Goal: Task Accomplishment & Management: Manage account settings

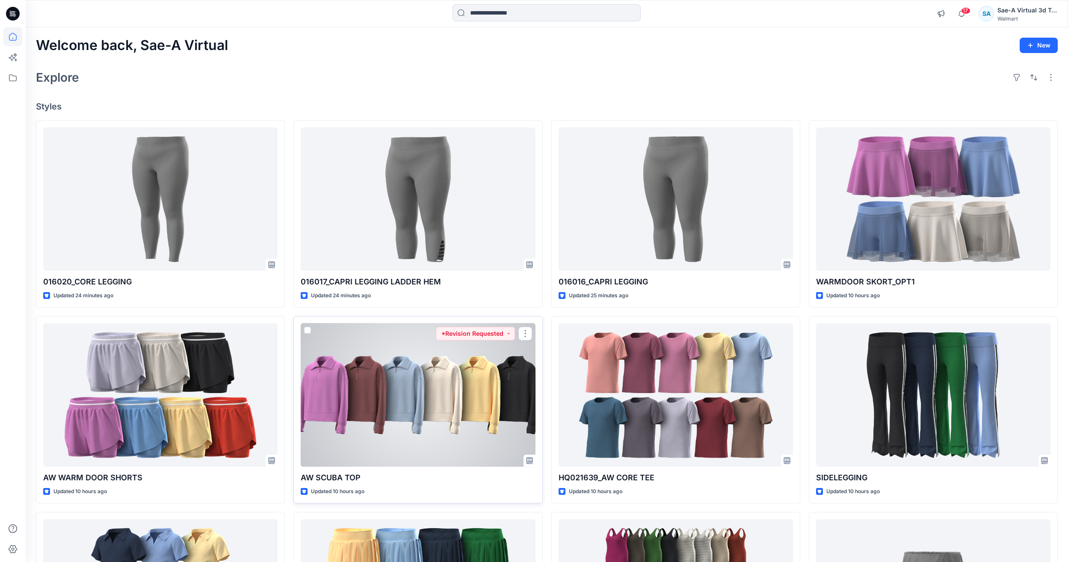
click at [486, 387] on div at bounding box center [418, 394] width 234 height 143
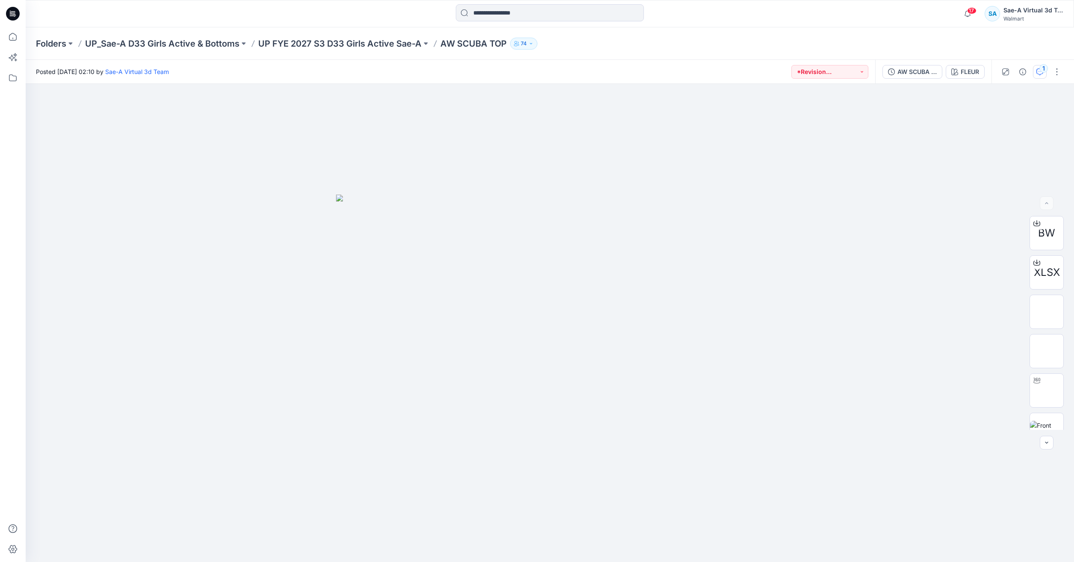
click at [1044, 74] on button "1" at bounding box center [1040, 72] width 14 height 14
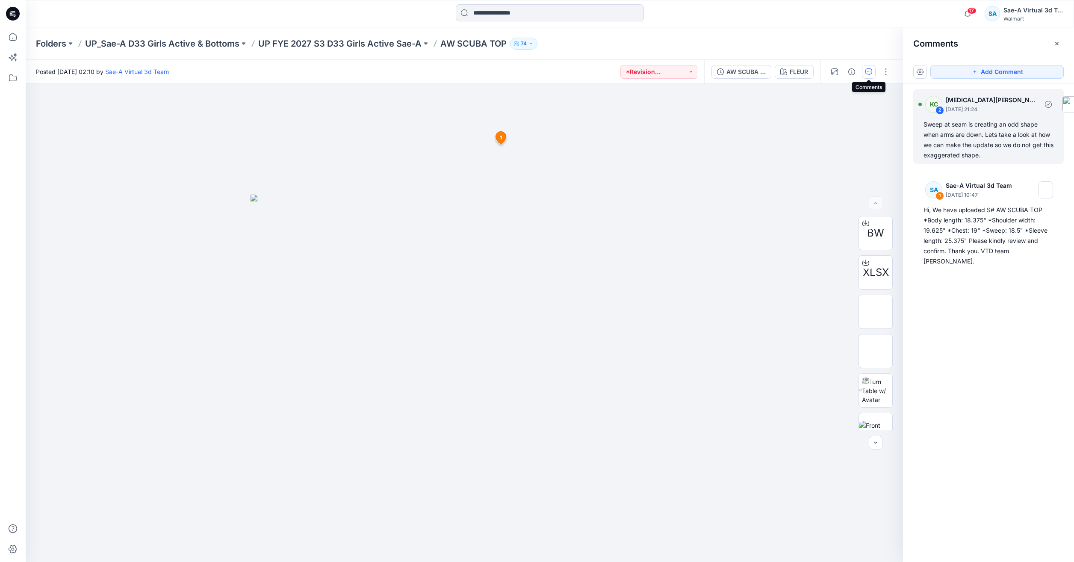
click at [985, 143] on div "Sweep at seam is creating an odd shape when arms are down. Lets take a look at …" at bounding box center [989, 139] width 130 height 41
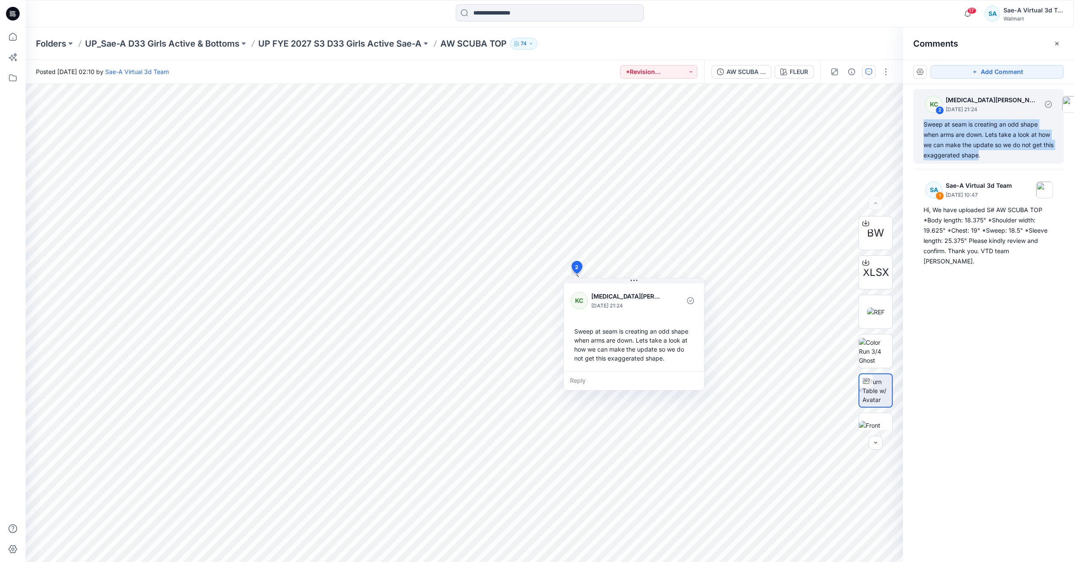
drag, startPoint x: 976, startPoint y: 153, endPoint x: 921, endPoint y: 127, distance: 61.8
click at [921, 127] on div "KC 2 Kyra Cobb September 17, 2025 21:24 Sweep at seam is creating an odd shape …" at bounding box center [988, 126] width 150 height 75
drag, startPoint x: 921, startPoint y: 127, endPoint x: 987, endPoint y: 164, distance: 76.0
click at [987, 164] on img at bounding box center [988, 165] width 10 height 10
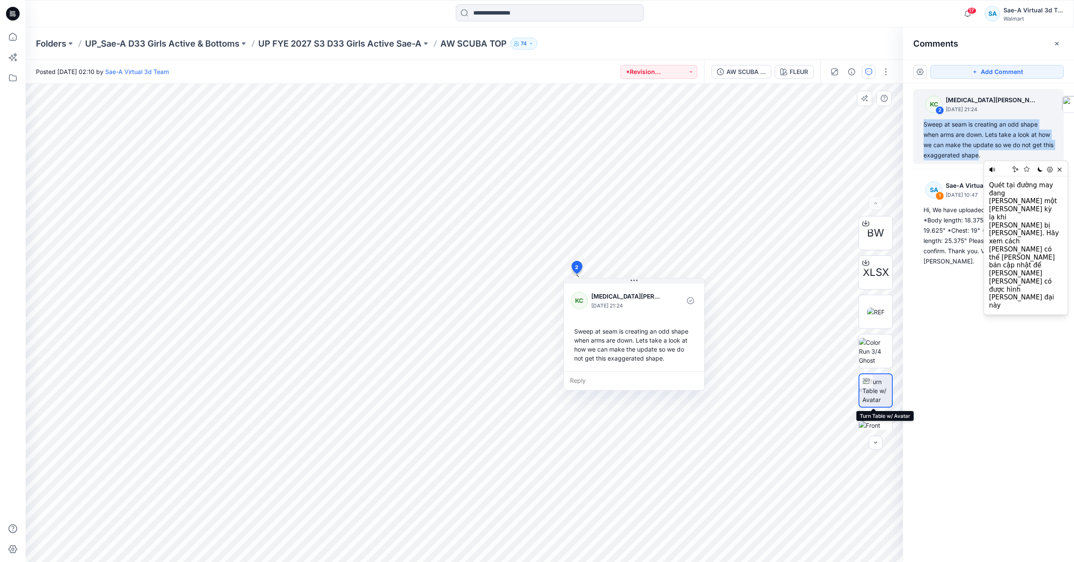
click at [871, 399] on img at bounding box center [877, 390] width 30 height 27
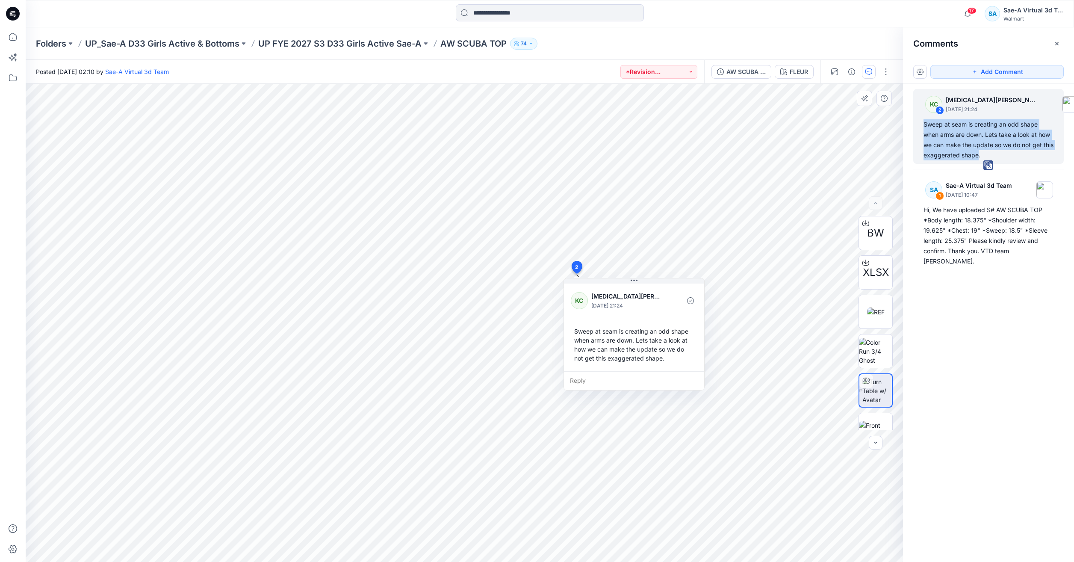
click at [871, 399] on img at bounding box center [877, 390] width 30 height 27
click at [864, 344] on img at bounding box center [875, 351] width 33 height 27
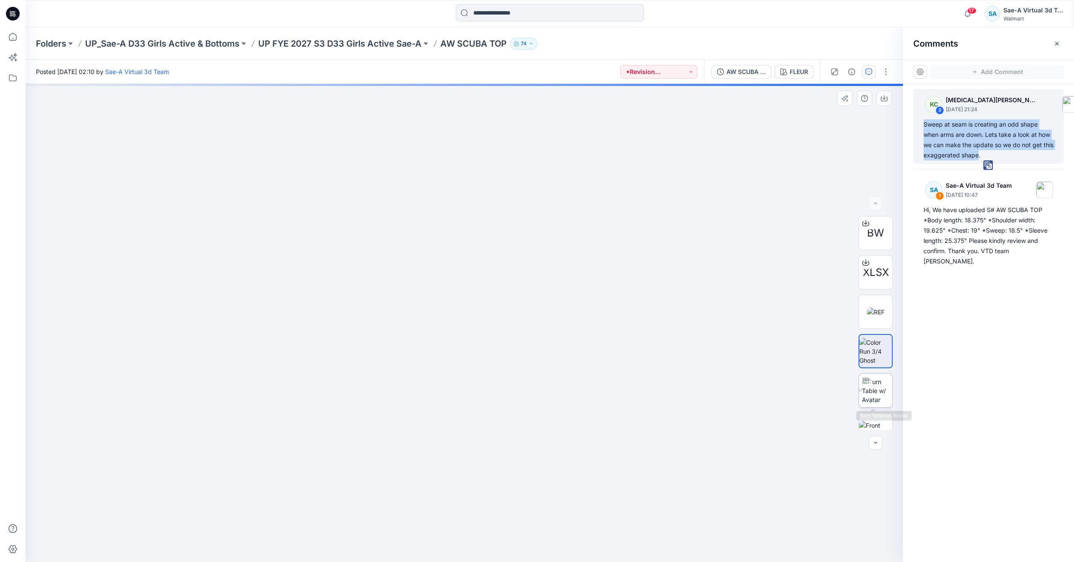
click at [870, 386] on div at bounding box center [866, 381] width 14 height 14
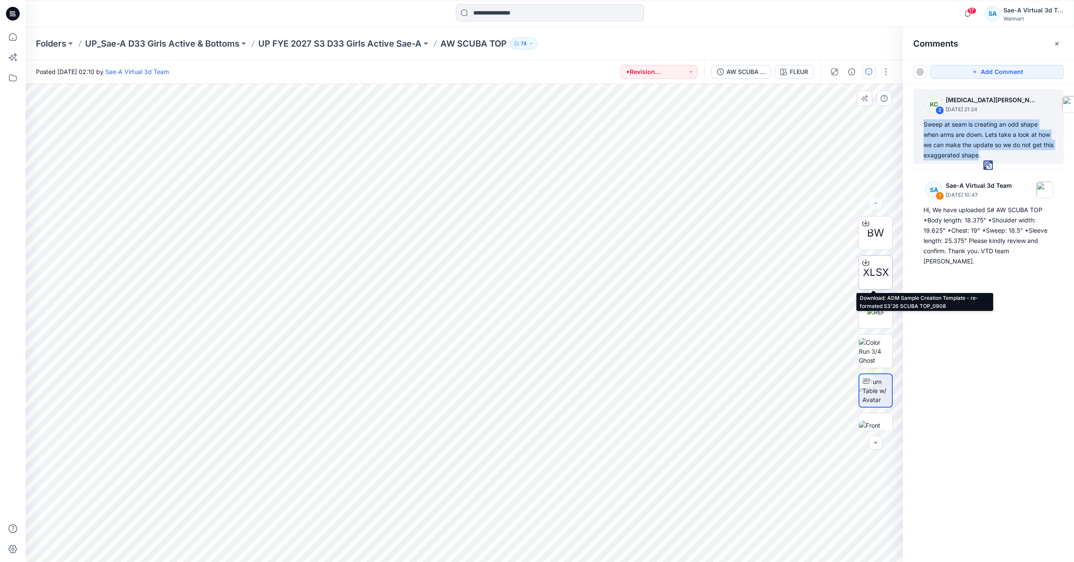
click at [872, 268] on span "XLSX" at bounding box center [876, 272] width 26 height 15
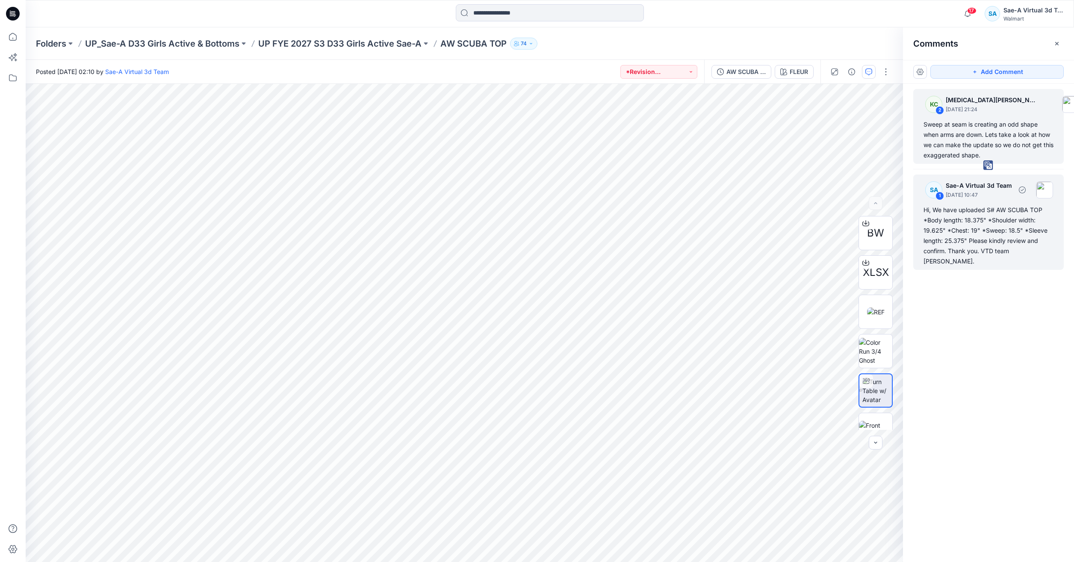
click at [966, 239] on div "Hi, We have uploaded S# AW SCUBA TOP *Body length: 18.375" *Shoulder width: 19.…" at bounding box center [989, 236] width 130 height 62
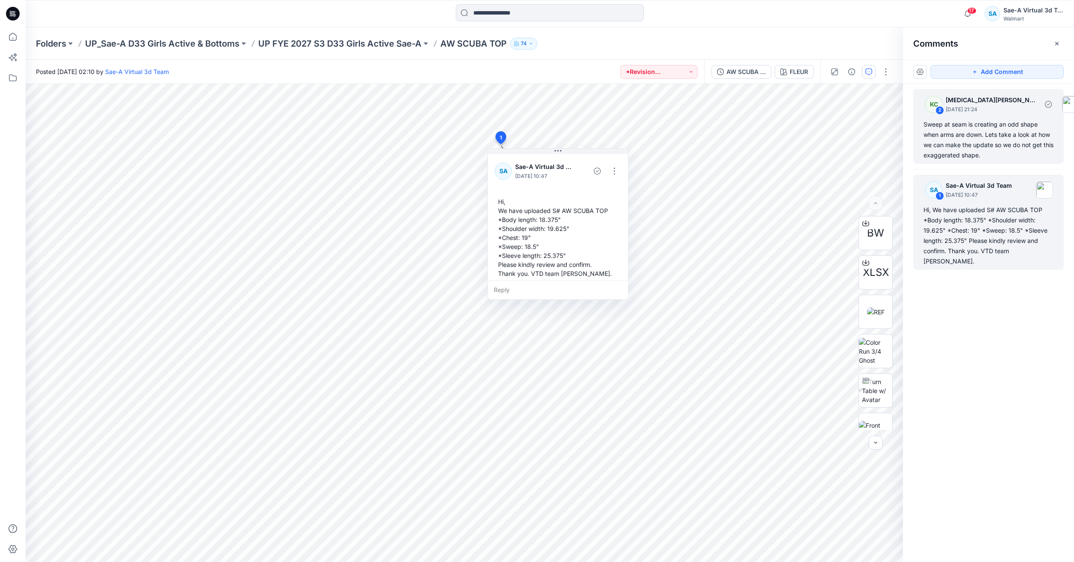
click at [982, 145] on div "Sweep at seam is creating an odd shape when arms are down. Lets take a look at …" at bounding box center [989, 139] width 130 height 41
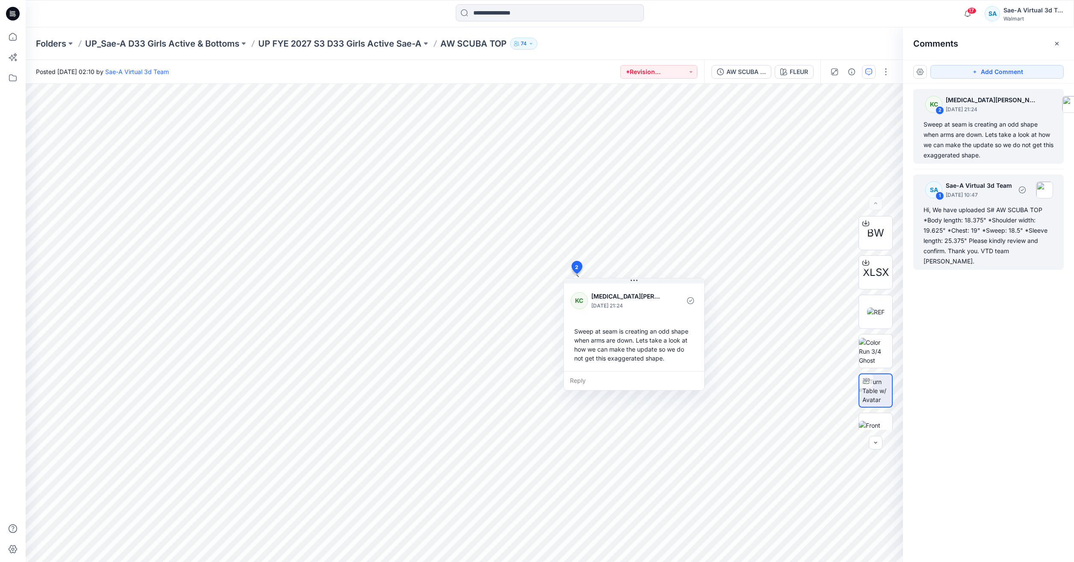
click at [968, 219] on div "Hi, We have uploaded S# AW SCUBA TOP *Body length: 18.375" *Shoulder width: 19.…" at bounding box center [989, 236] width 130 height 62
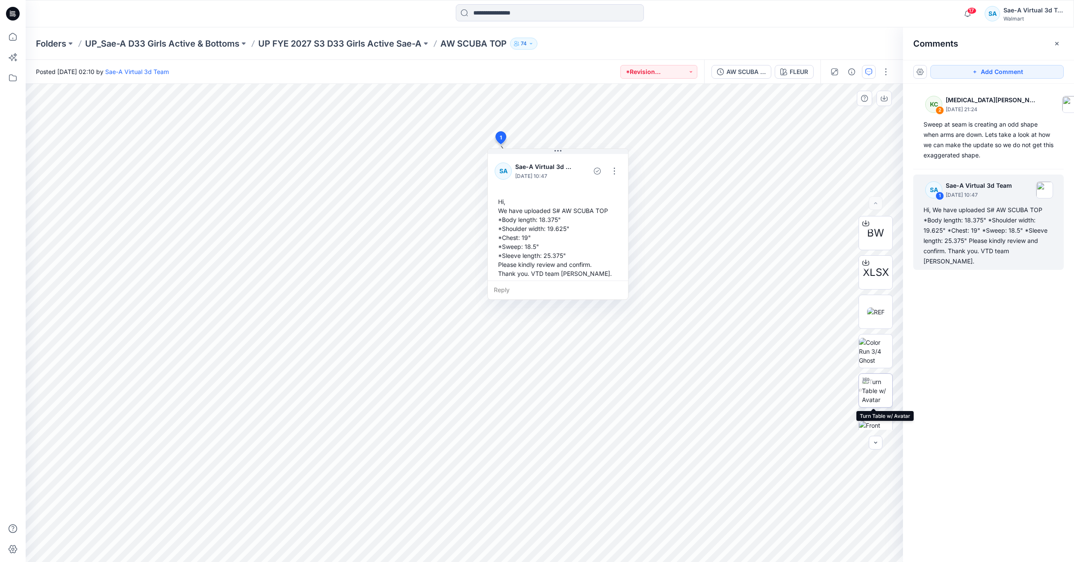
click at [870, 383] on div at bounding box center [866, 381] width 14 height 14
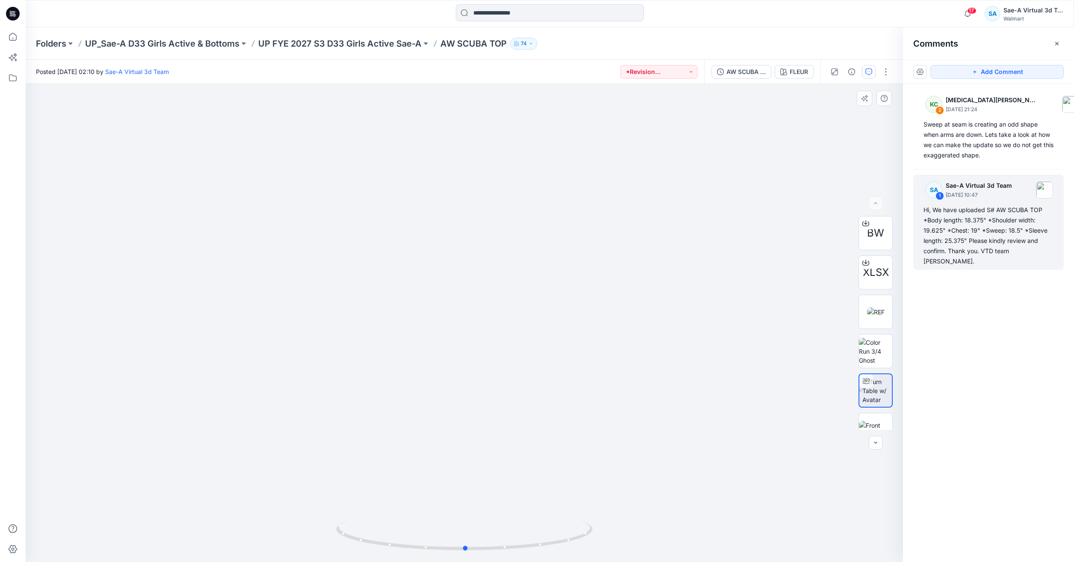
drag, startPoint x: 584, startPoint y: 538, endPoint x: 586, endPoint y: 492, distance: 46.6
click at [586, 492] on div at bounding box center [464, 323] width 877 height 478
click at [967, 6] on icon "button" at bounding box center [967, 13] width 16 height 17
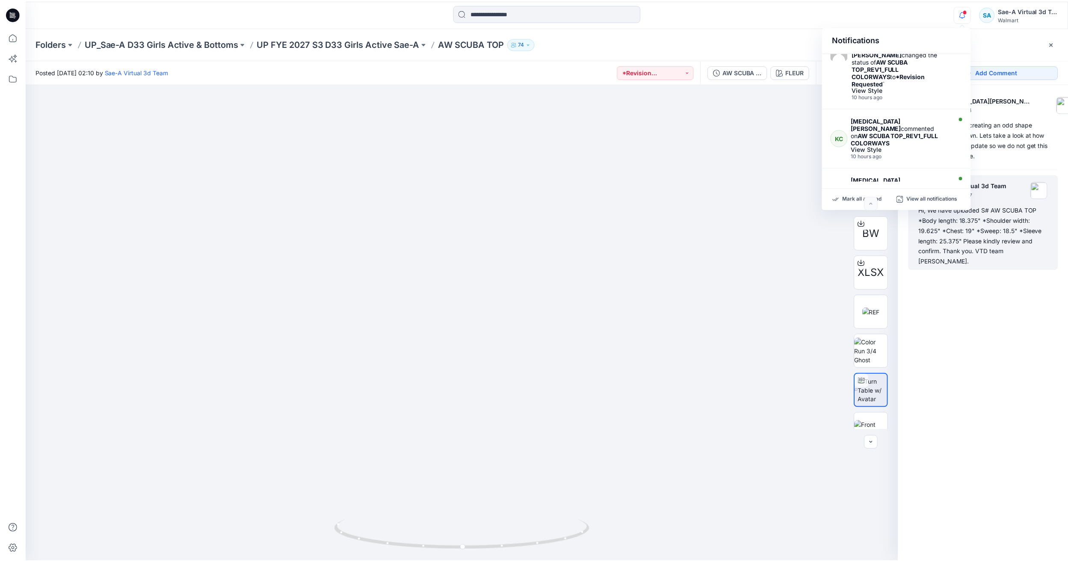
scroll to position [171, 0]
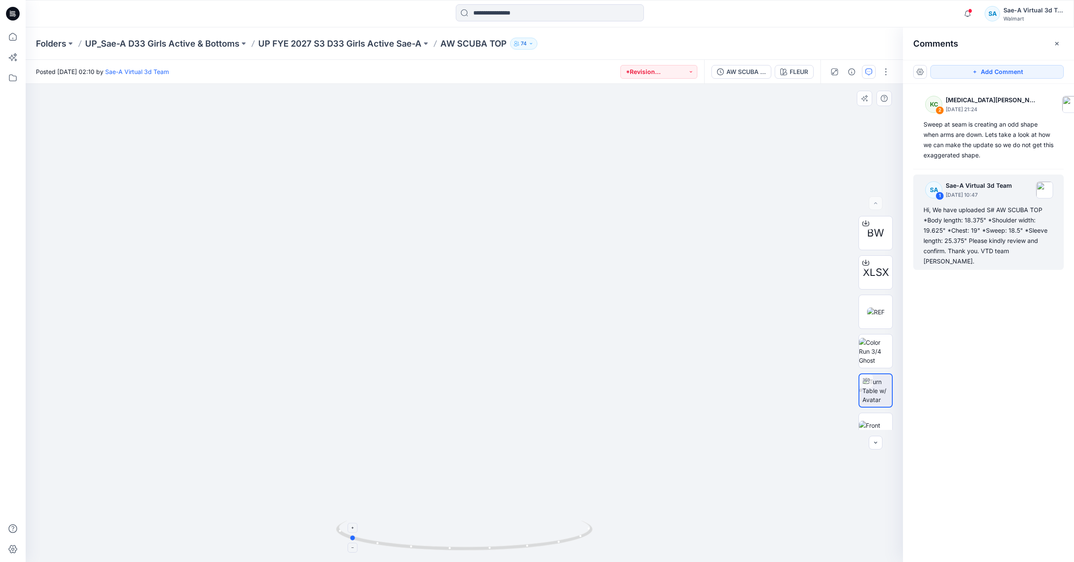
drag, startPoint x: 541, startPoint y: 554, endPoint x: 438, endPoint y: 549, distance: 103.6
click at [438, 549] on icon at bounding box center [465, 536] width 259 height 32
click at [755, 69] on div "AW SCUBA TOP_REV1_FULL COLORWAYS" at bounding box center [745, 71] width 39 height 9
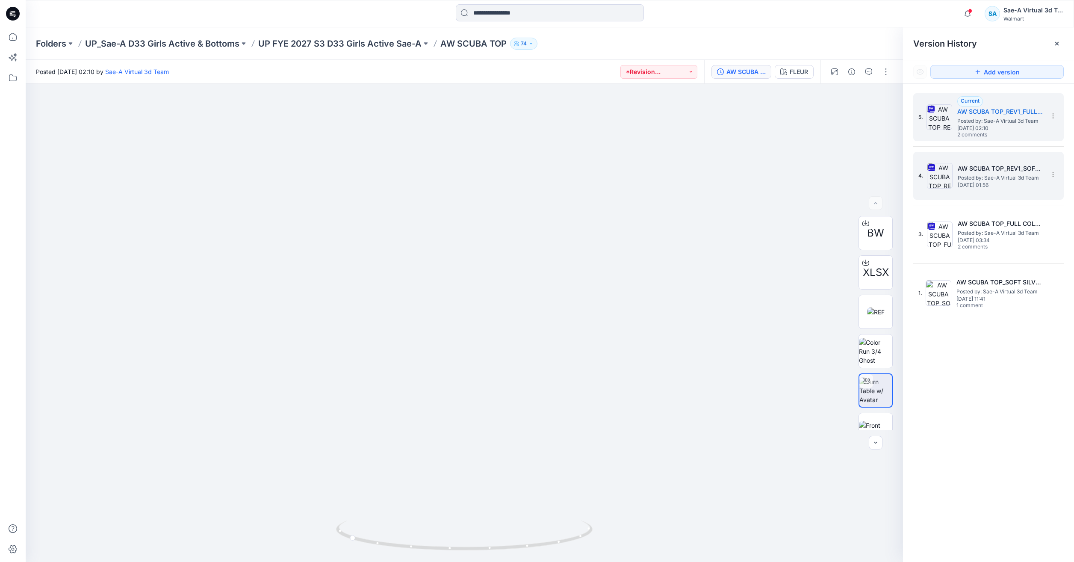
click at [975, 192] on div "4. AW SCUBA TOP_REV1_SOFT SILVER Posted by: Sae-A Virtual 3d Team Monday, Septe…" at bounding box center [982, 175] width 128 height 41
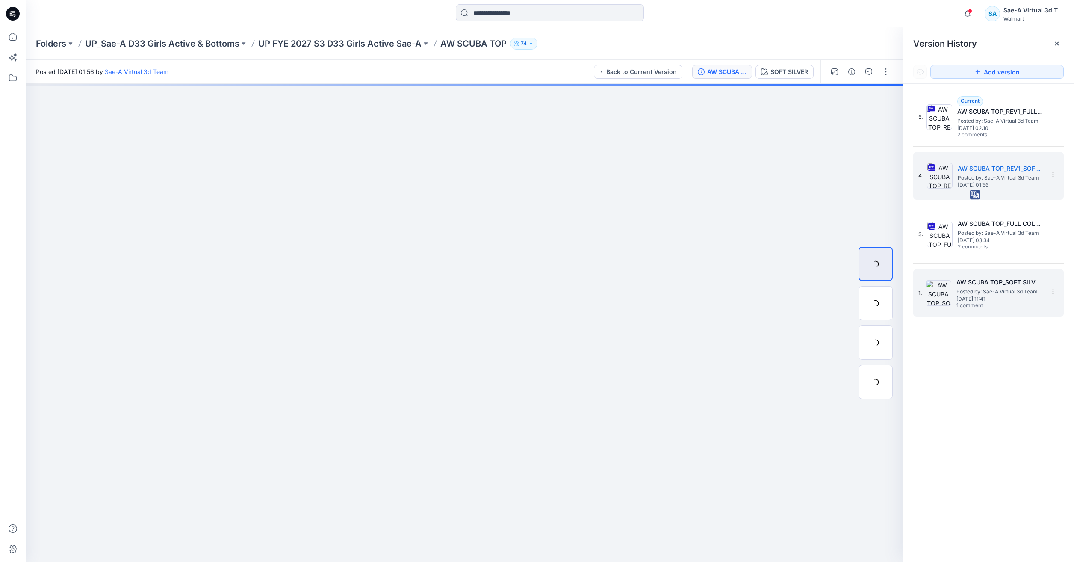
drag, startPoint x: 975, startPoint y: 192, endPoint x: 971, endPoint y: 276, distance: 83.9
click at [971, 276] on div "1. AW SCUBA TOP_SOFT SILVER Posted by: Sae-A Virtual 3d Team Tuesday, September…" at bounding box center [982, 292] width 128 height 41
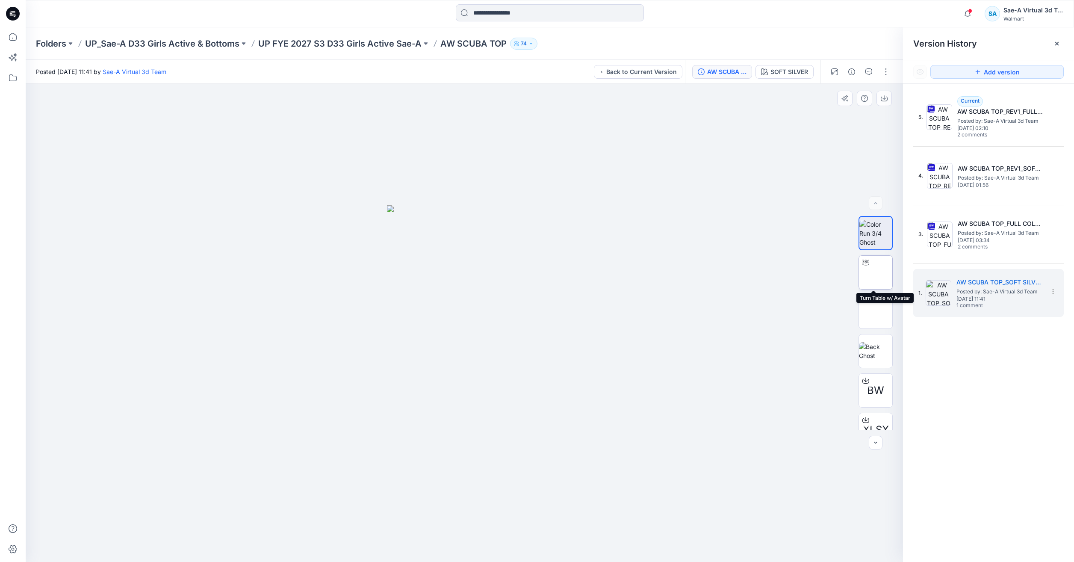
click at [876, 272] on img at bounding box center [876, 272] width 0 height 0
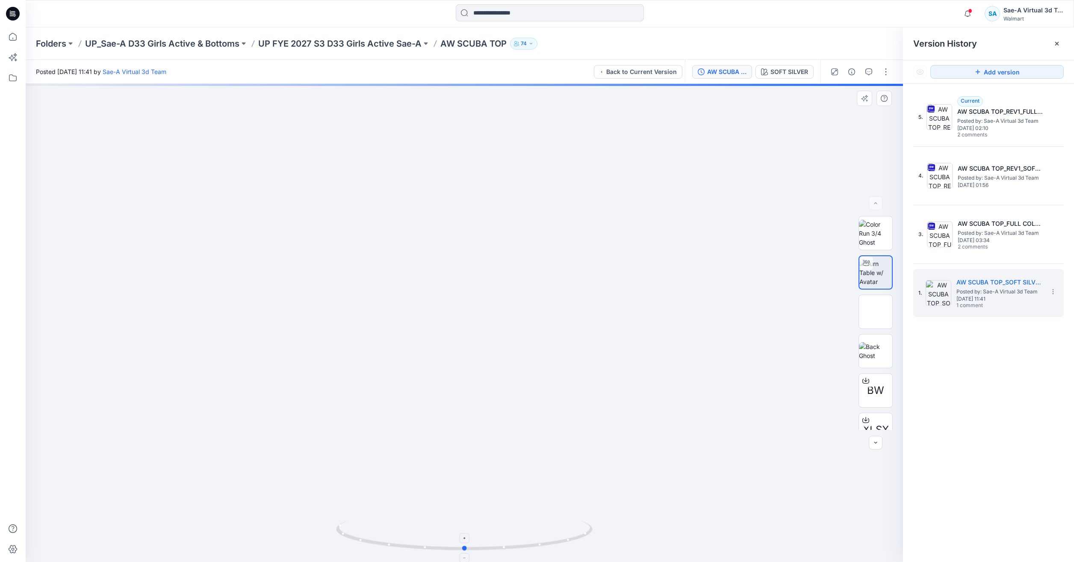
drag, startPoint x: 539, startPoint y: 547, endPoint x: 542, endPoint y: 535, distance: 12.5
click at [542, 535] on icon at bounding box center [465, 536] width 259 height 32
click at [968, 124] on span "Posted by: Sae-A Virtual 3d Team" at bounding box center [1000, 121] width 86 height 9
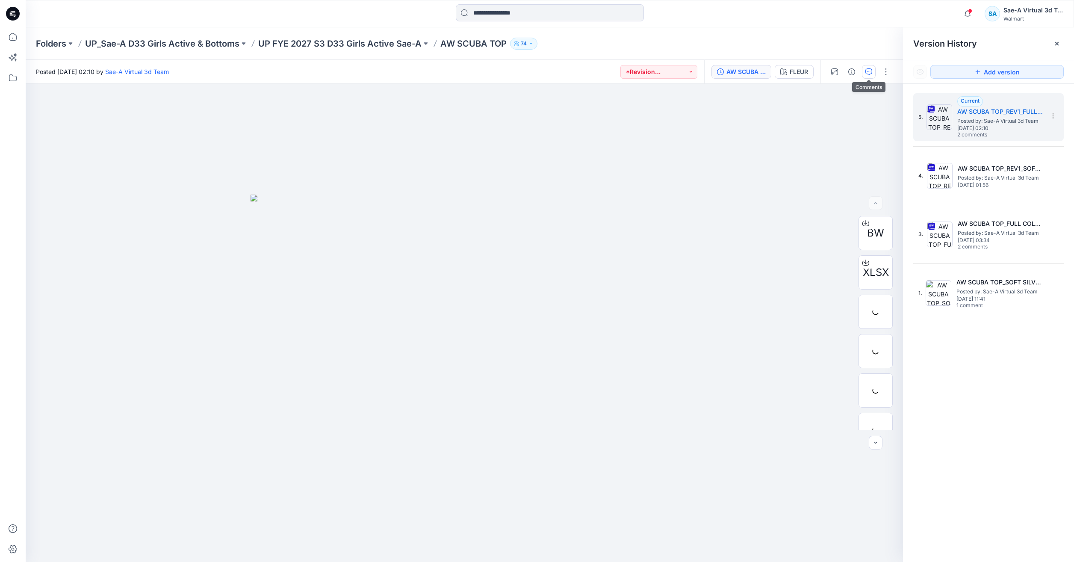
click at [866, 75] on button "button" at bounding box center [869, 72] width 14 height 14
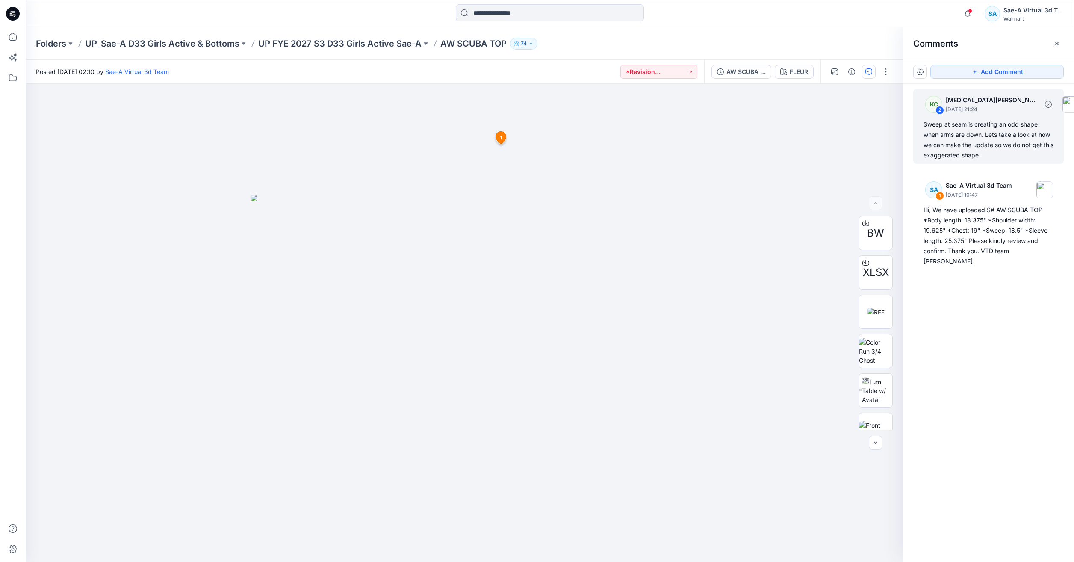
click at [983, 117] on div "KC 2 Kyra Cobb September 17, 2025 21:24 Sweep at seam is creating an odd shape …" at bounding box center [988, 126] width 150 height 75
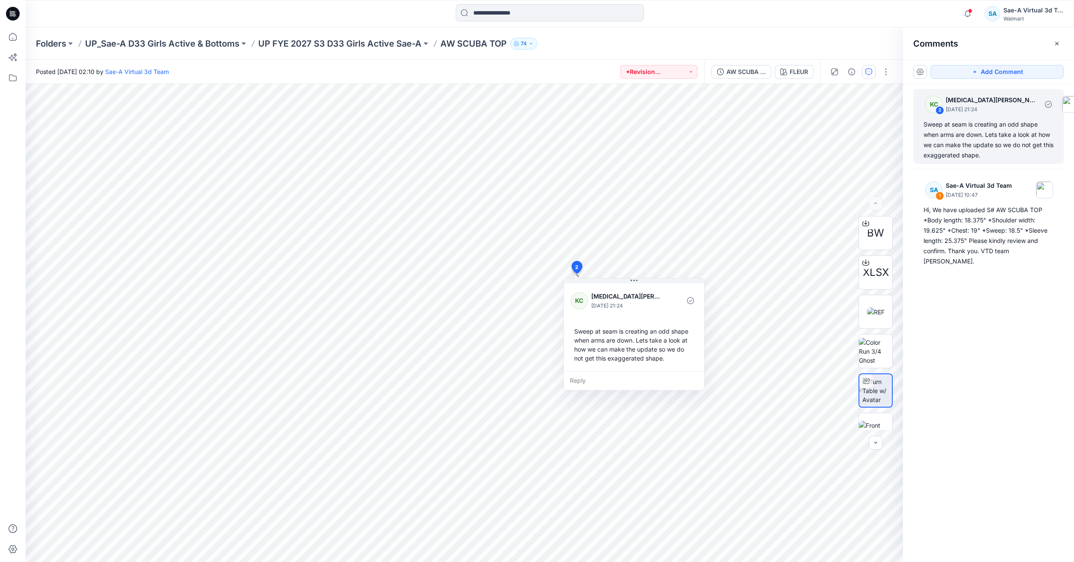
click at [1012, 124] on div "Sweep at seam is creating an odd shape when arms are down. Lets take a look at …" at bounding box center [989, 139] width 130 height 41
click at [940, 161] on div "KC 2 Kyra Cobb September 17, 2025 21:24 Sweep at seam is creating an odd shape …" at bounding box center [988, 126] width 150 height 75
click at [942, 158] on div "Sweep at seam is creating an odd shape when arms are down. Lets take a look at …" at bounding box center [989, 139] width 130 height 41
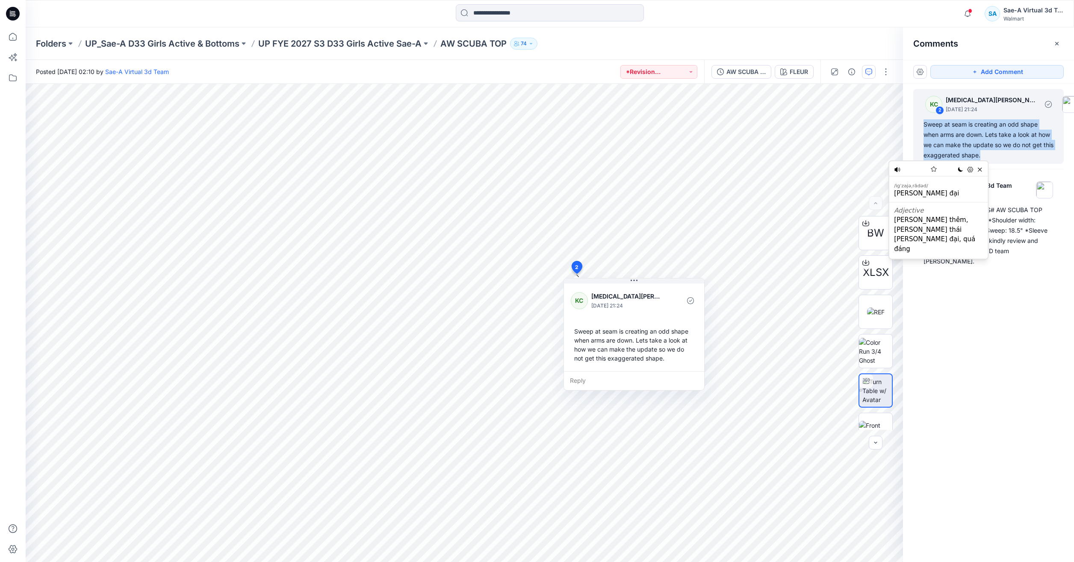
drag, startPoint x: 942, startPoint y: 158, endPoint x: 924, endPoint y: 123, distance: 39.4
click at [924, 123] on div "Sweep at seam is creating an odd shape when arms are down. Lets take a look at …" at bounding box center [989, 139] width 130 height 41
copy div "Sweep at seam is creating an odd shape when arms are down. Lets take a look at …"
click at [877, 308] on img at bounding box center [876, 311] width 18 height 9
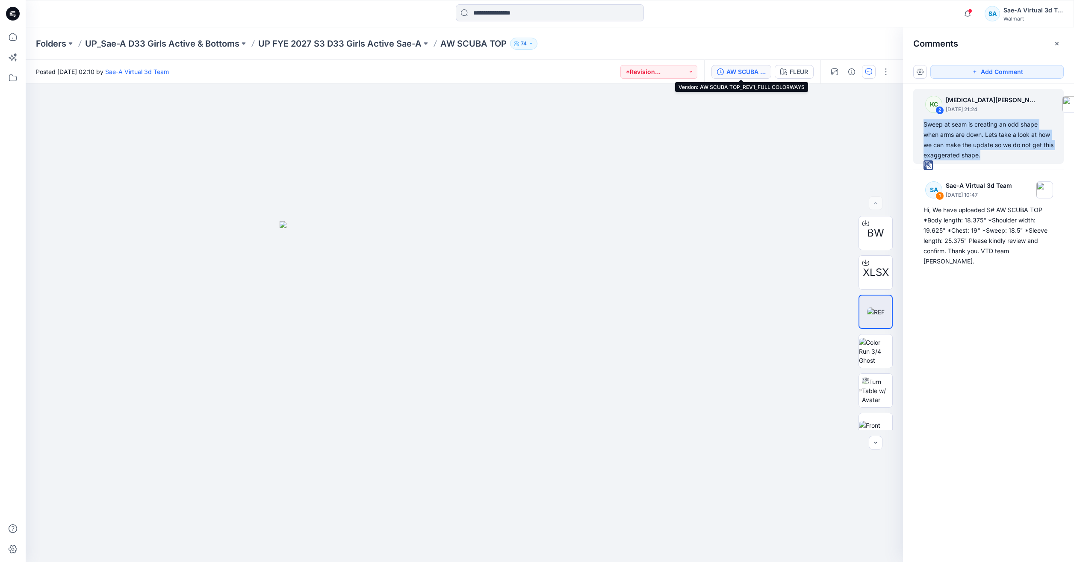
click at [758, 71] on div "AW SCUBA TOP_REV1_FULL COLORWAYS" at bounding box center [745, 71] width 39 height 9
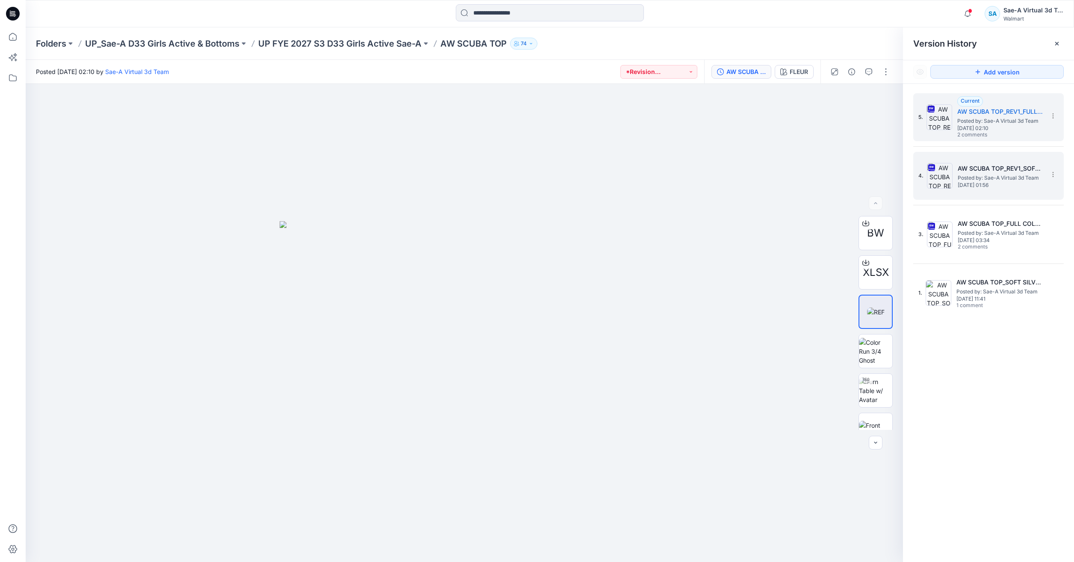
click at [961, 159] on div "4. AW SCUBA TOP_REV1_SOFT SILVER Posted by: Sae-A Virtual 3d Team Monday, Septe…" at bounding box center [982, 175] width 128 height 41
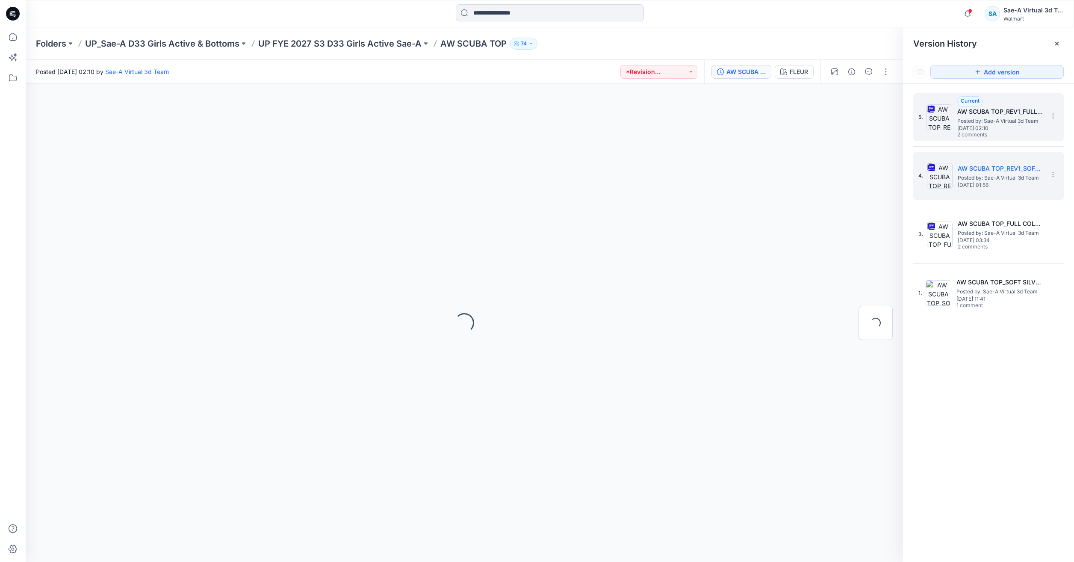
click at [987, 124] on span "Posted by: Sae-A Virtual 3d Team" at bounding box center [1000, 121] width 86 height 9
click at [997, 138] on div "5. Current AW SCUBA TOP_REV1_FULL COLORWAYS Posted by: Sae-A Virtual 3d Team Mo…" at bounding box center [988, 117] width 150 height 48
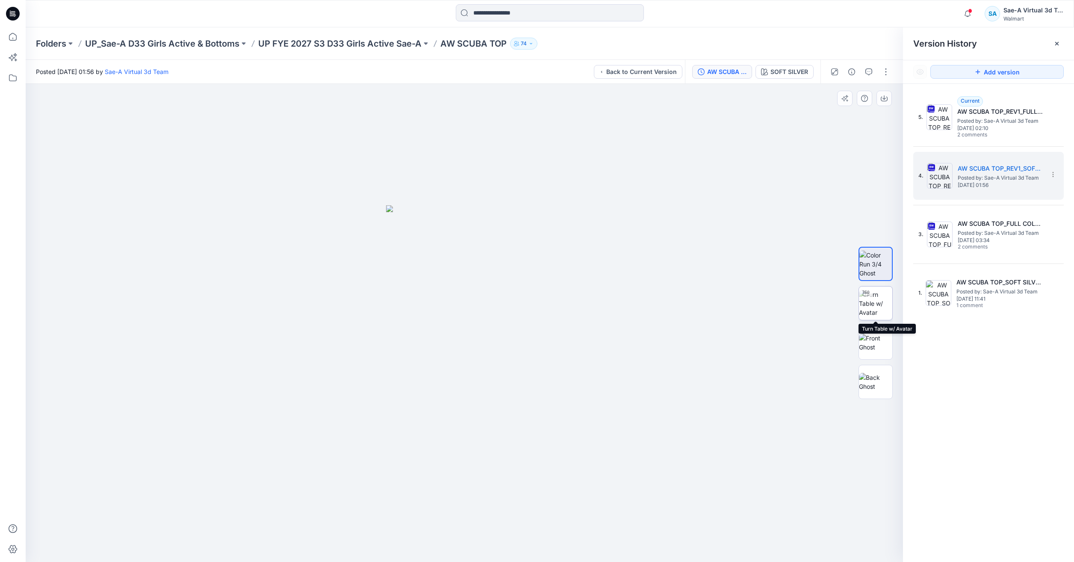
click at [885, 307] on img at bounding box center [875, 303] width 33 height 27
drag, startPoint x: 579, startPoint y: 535, endPoint x: 588, endPoint y: 516, distance: 21.1
click at [588, 516] on div at bounding box center [464, 323] width 877 height 478
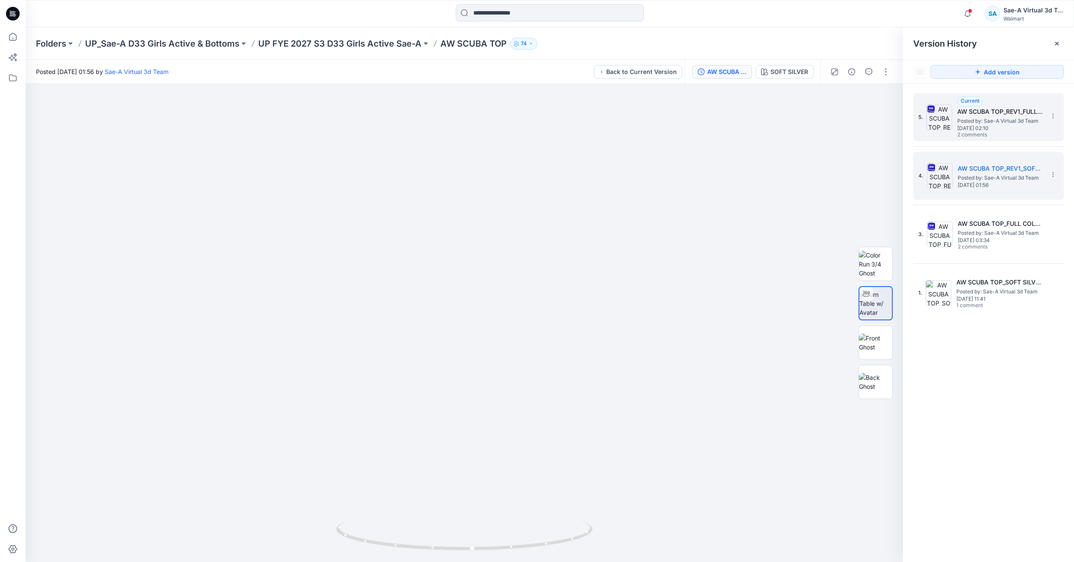
click at [1021, 136] on div "Current AW SCUBA TOP_REV1_FULL COLORWAYS Posted by: Sae-A Virtual 3d Team Monda…" at bounding box center [1000, 117] width 86 height 42
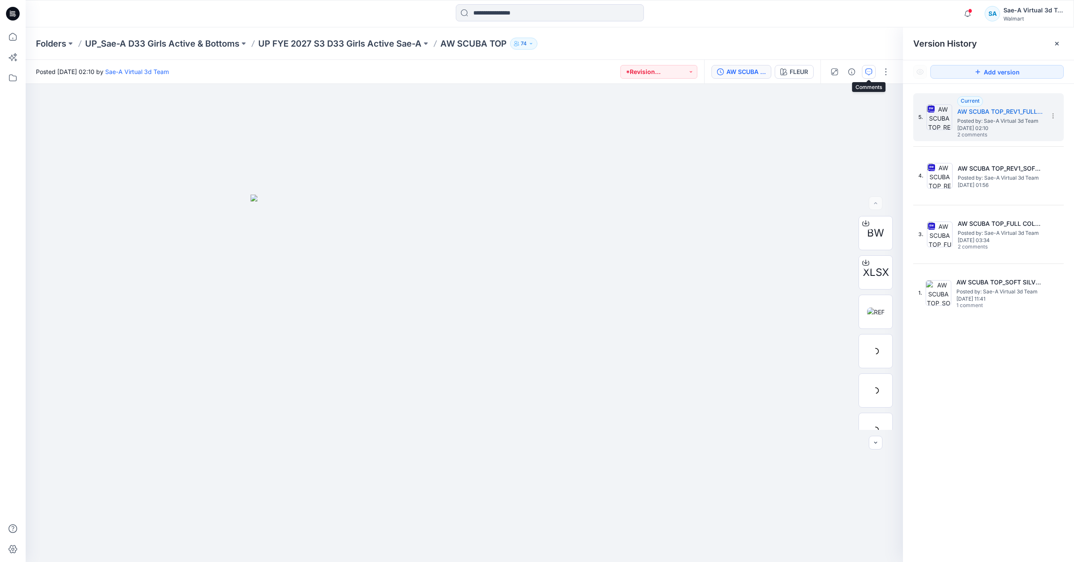
click at [871, 67] on button "button" at bounding box center [869, 72] width 14 height 14
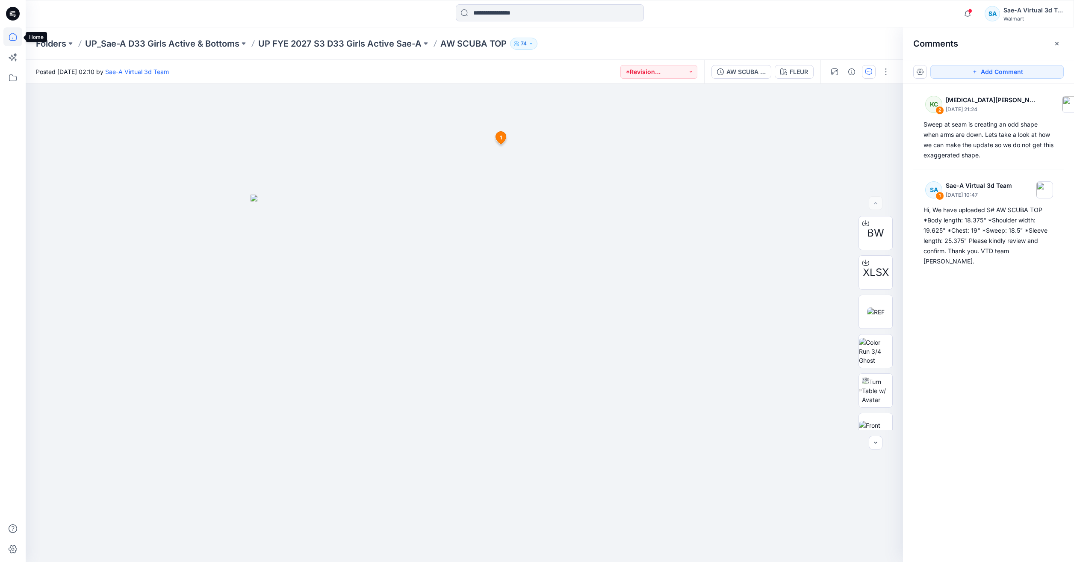
click at [6, 41] on icon at bounding box center [12, 36] width 19 height 19
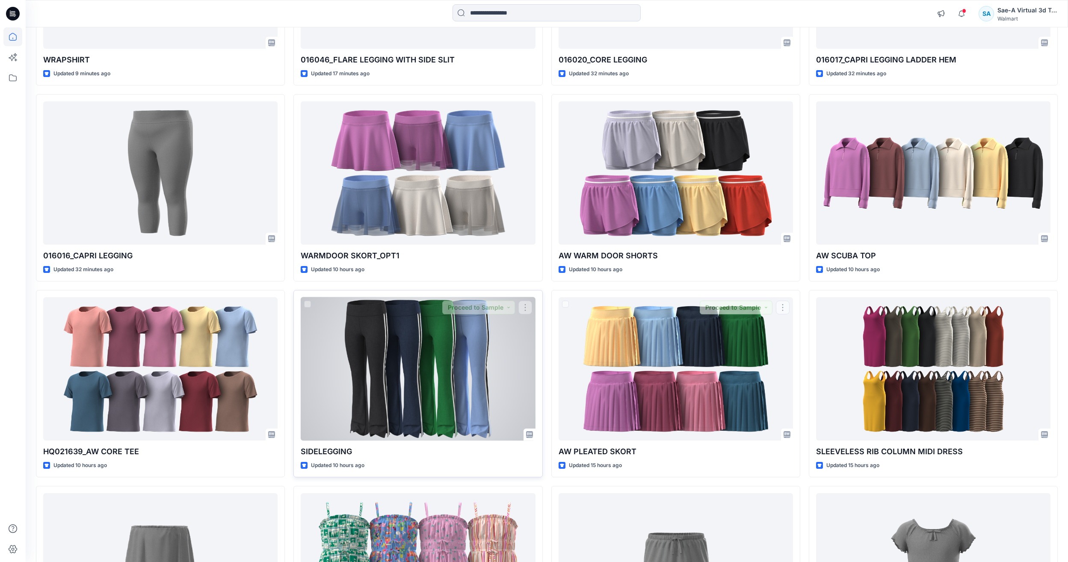
scroll to position [221, 0]
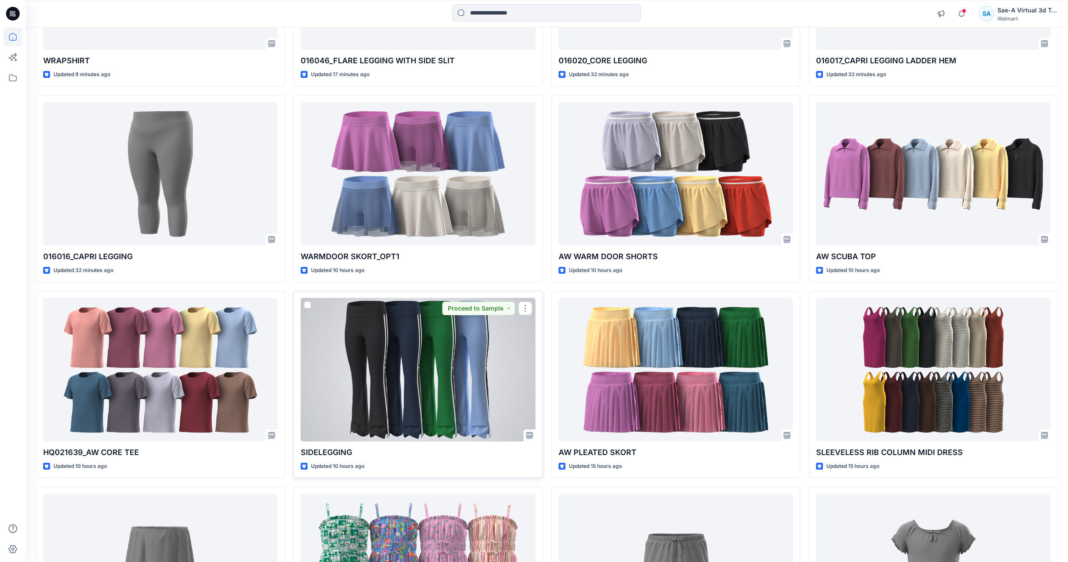
click at [384, 368] on div at bounding box center [418, 369] width 234 height 143
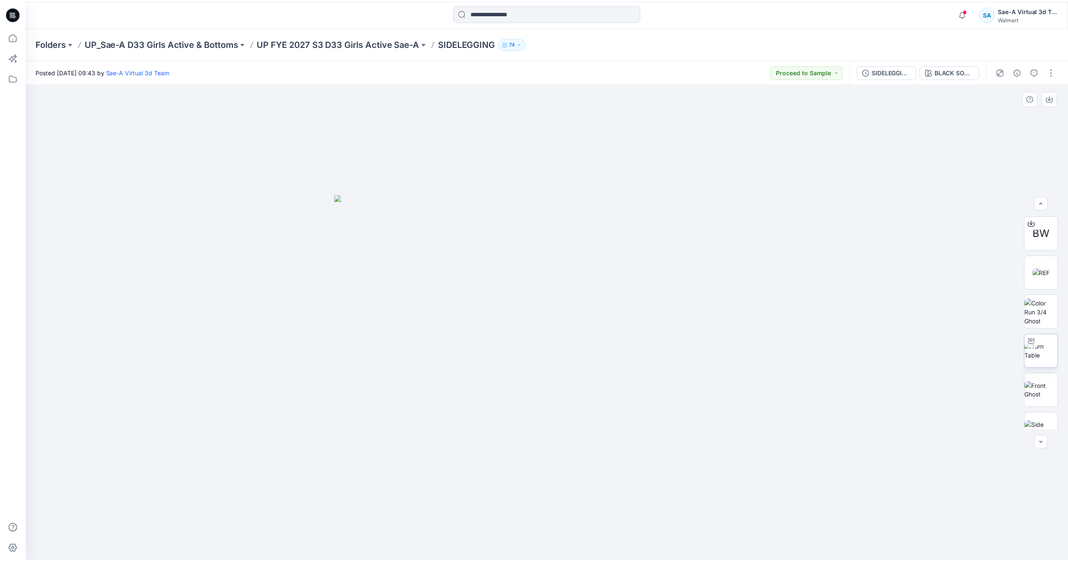
scroll to position [1, 0]
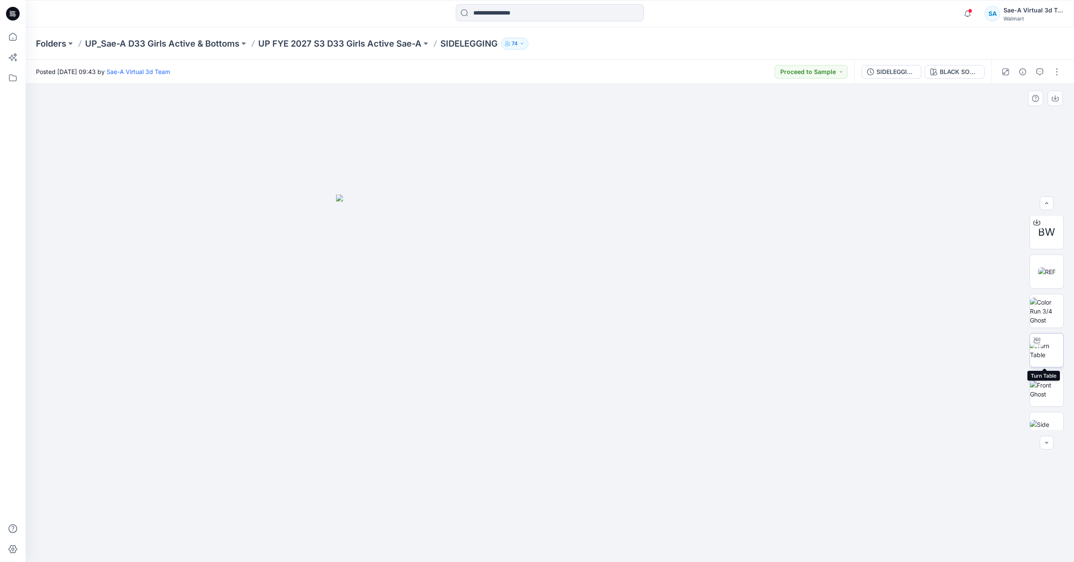
click at [1060, 351] on img at bounding box center [1046, 350] width 33 height 18
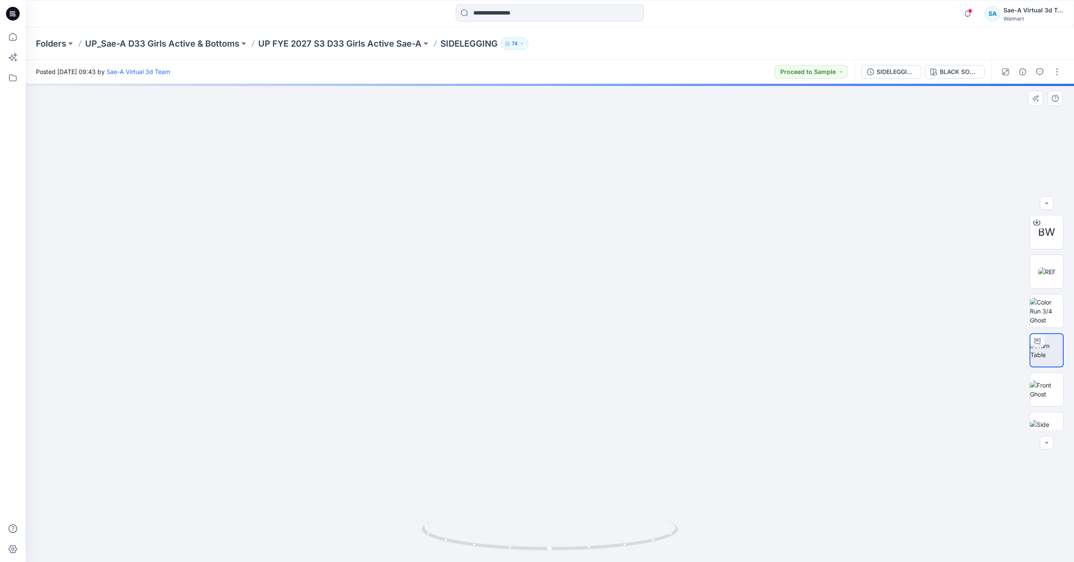
drag, startPoint x: 601, startPoint y: 463, endPoint x: 612, endPoint y: 310, distance: 152.6
drag, startPoint x: 650, startPoint y: 538, endPoint x: 636, endPoint y: 524, distance: 20.6
click at [641, 527] on icon at bounding box center [551, 536] width 259 height 32
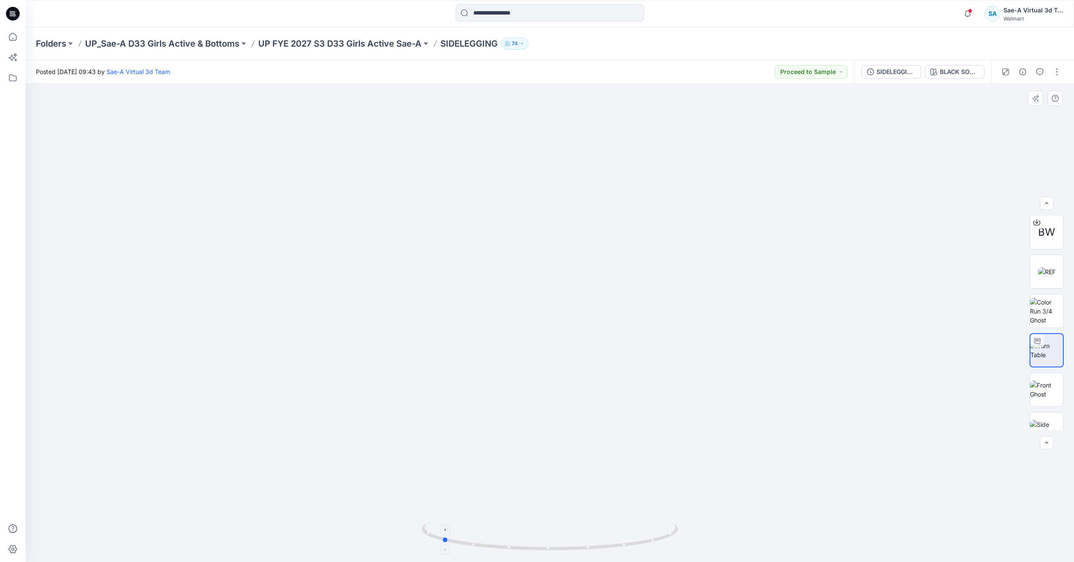
drag, startPoint x: 615, startPoint y: 536, endPoint x: 517, endPoint y: 527, distance: 98.4
click at [517, 527] on icon at bounding box center [551, 536] width 259 height 32
drag, startPoint x: 554, startPoint y: 546, endPoint x: 648, endPoint y: 540, distance: 93.9
click at [648, 540] on icon at bounding box center [551, 536] width 259 height 32
click at [19, 41] on icon at bounding box center [12, 36] width 19 height 19
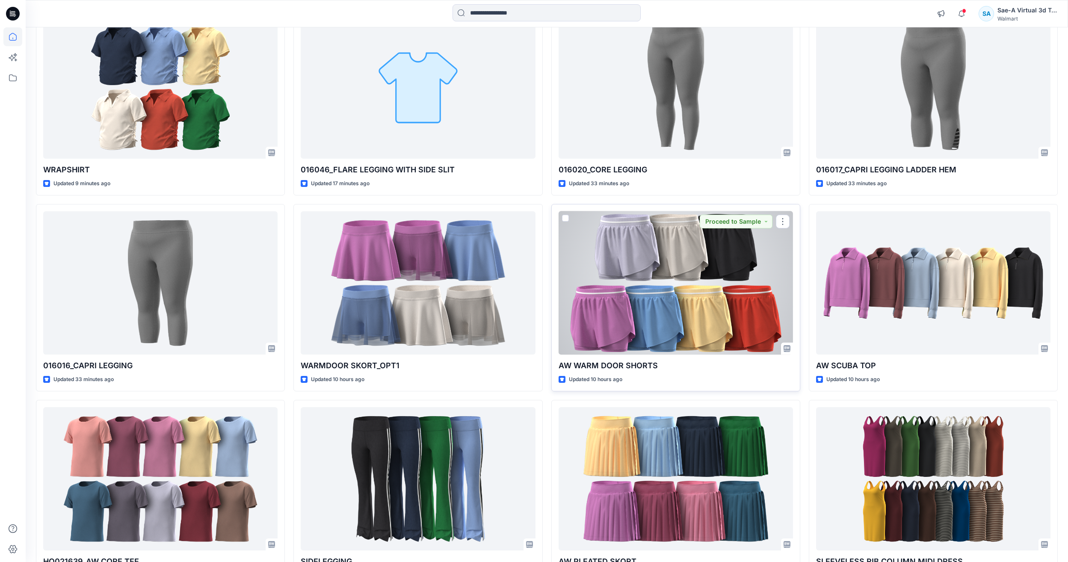
scroll to position [128, 0]
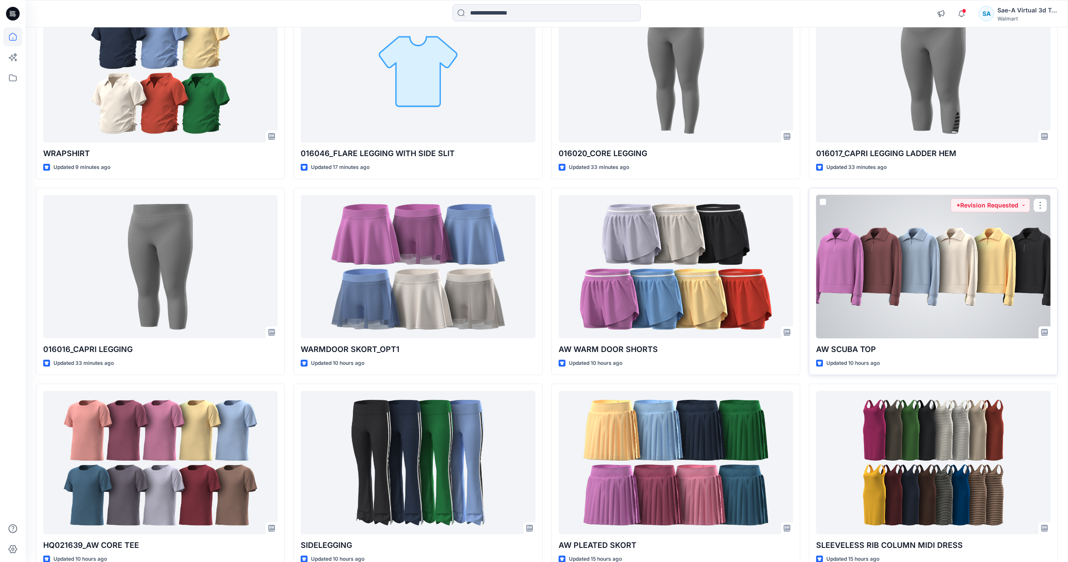
click at [877, 301] on div at bounding box center [933, 266] width 234 height 143
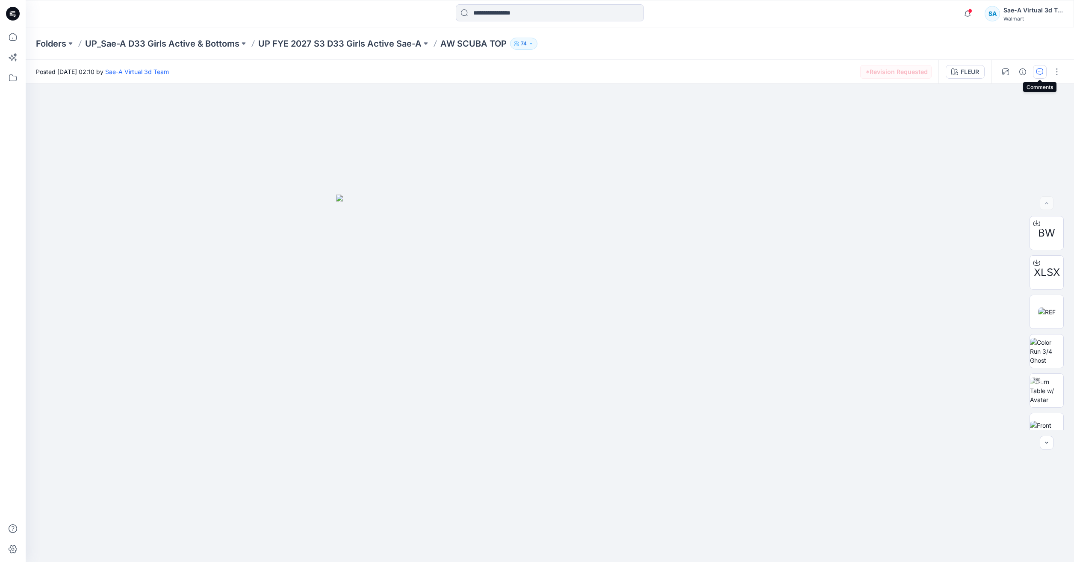
click at [1037, 76] on button "button" at bounding box center [1040, 72] width 14 height 14
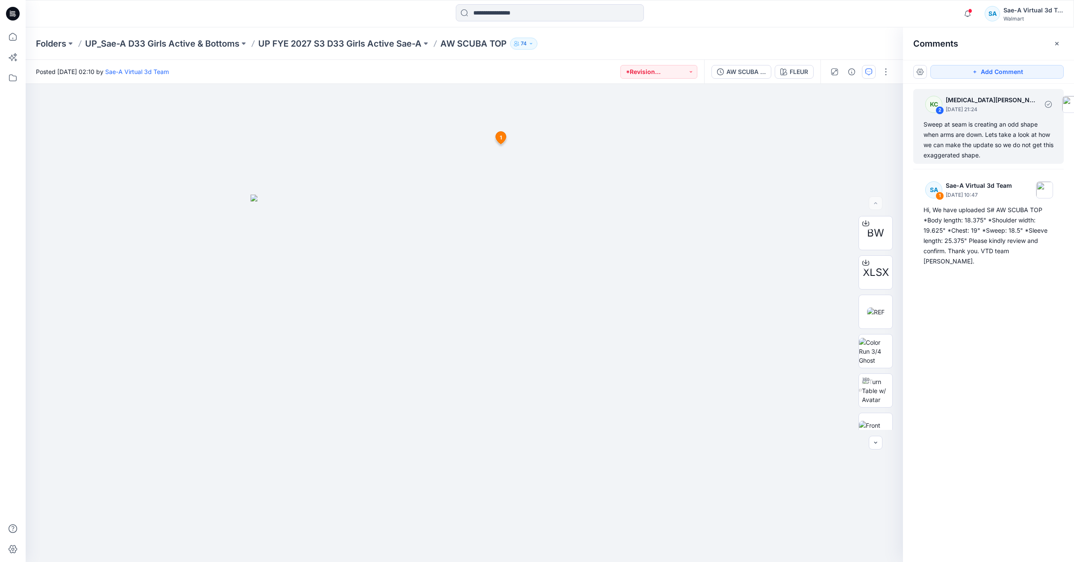
click at [952, 123] on div "Sweep at seam is creating an odd shape when arms are down. Lets take a look at …" at bounding box center [989, 139] width 130 height 41
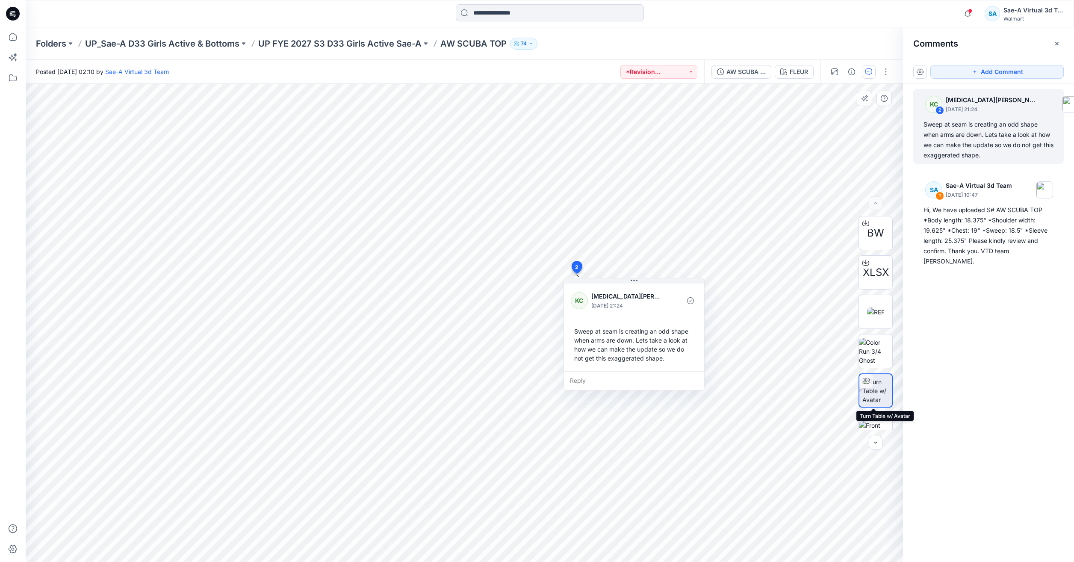
click at [870, 391] on img at bounding box center [877, 390] width 30 height 27
click at [862, 355] on img at bounding box center [875, 351] width 33 height 27
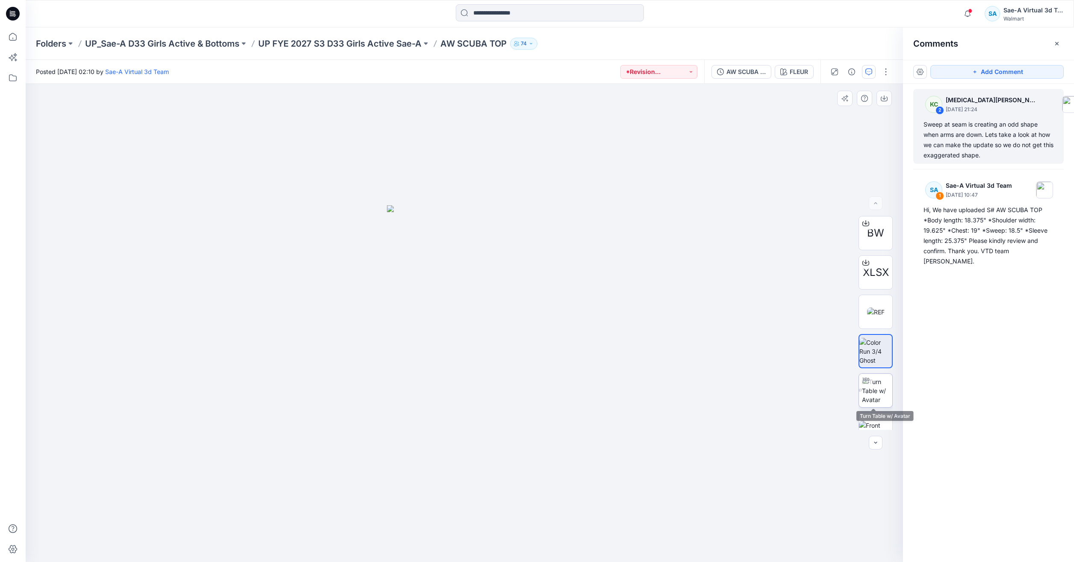
click at [878, 395] on img at bounding box center [877, 390] width 30 height 27
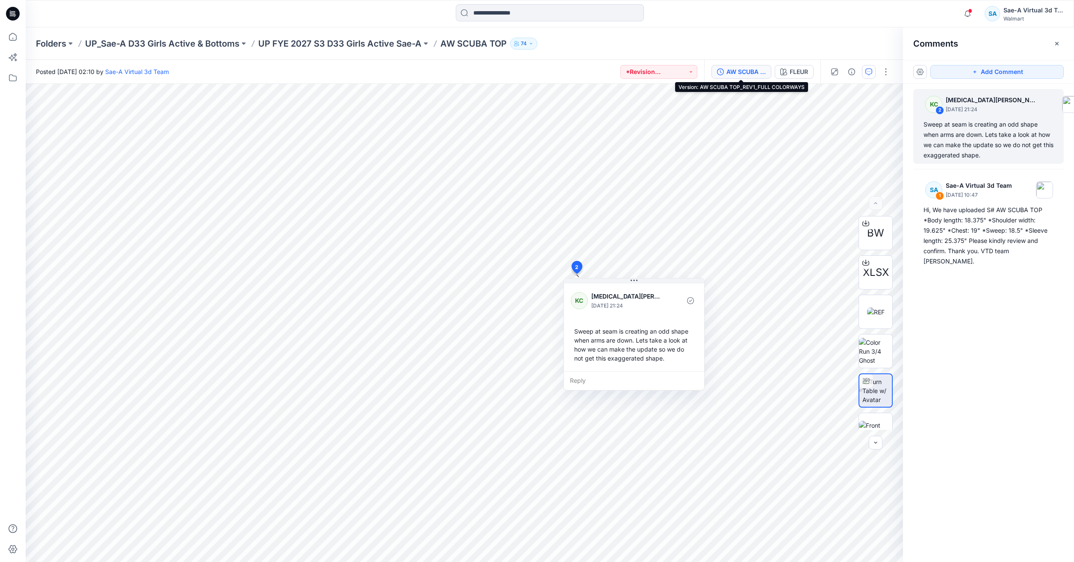
click at [757, 72] on div "AW SCUBA TOP_REV1_FULL COLORWAYS" at bounding box center [745, 71] width 39 height 9
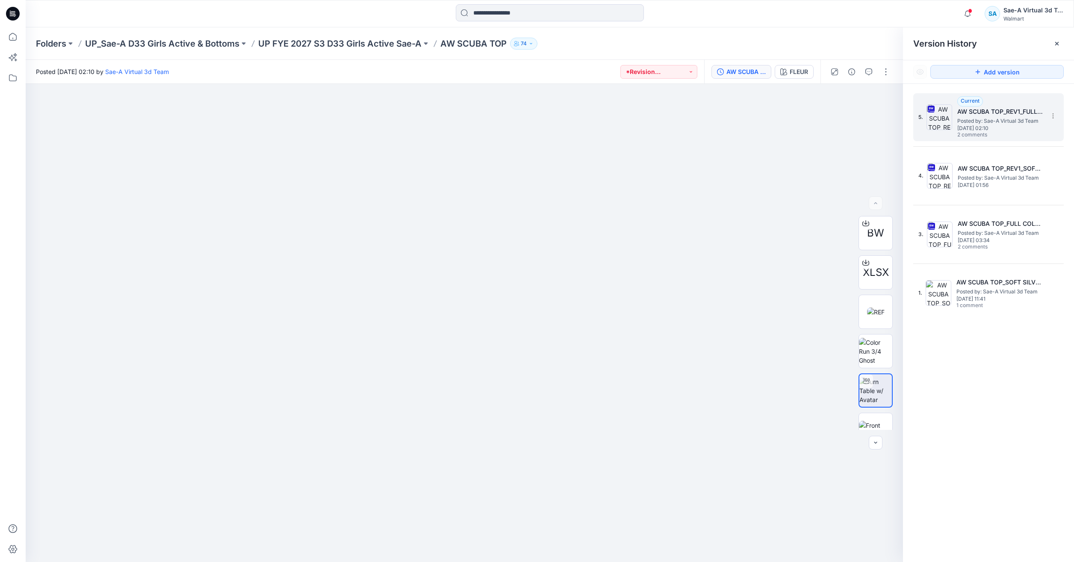
click at [976, 118] on span "Posted by: Sae-A Virtual 3d Team" at bounding box center [1000, 121] width 86 height 9
click at [873, 354] on img at bounding box center [875, 351] width 33 height 27
click at [876, 381] on img at bounding box center [875, 390] width 33 height 27
click at [988, 239] on span "Wednesday, September 10, 2025 03:34" at bounding box center [1001, 240] width 86 height 6
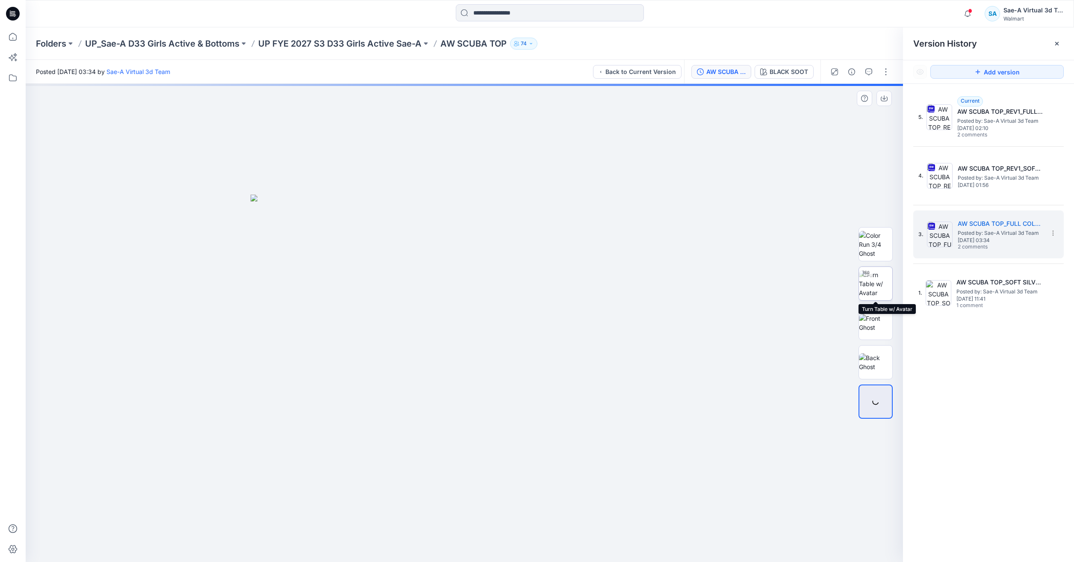
click at [875, 283] on img at bounding box center [875, 283] width 33 height 27
drag, startPoint x: 560, startPoint y: 538, endPoint x: 455, endPoint y: 544, distance: 104.9
click at [455, 544] on icon at bounding box center [465, 536] width 259 height 32
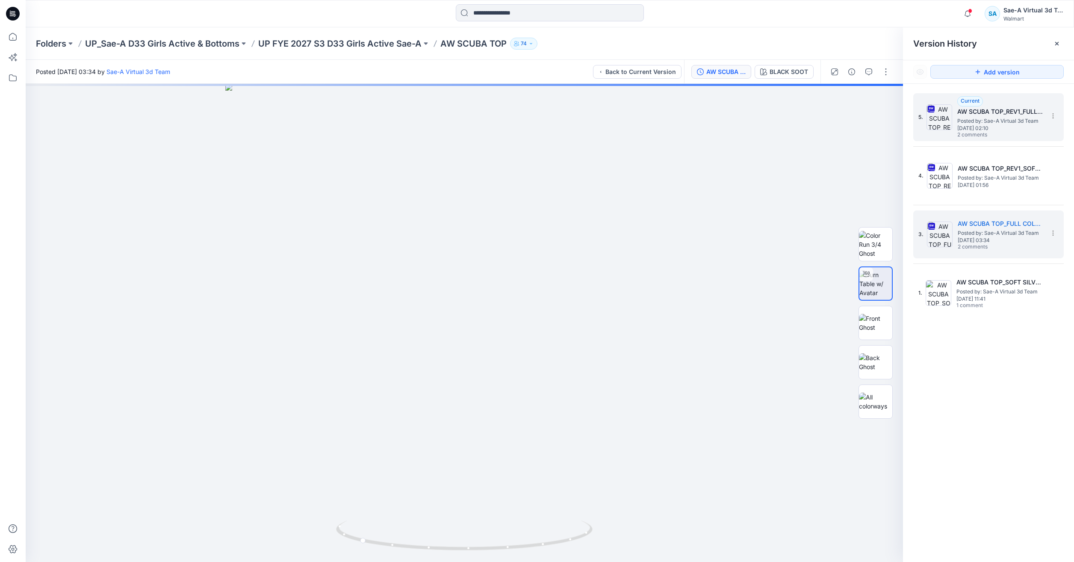
click at [1015, 138] on span "2 comments" at bounding box center [987, 135] width 60 height 7
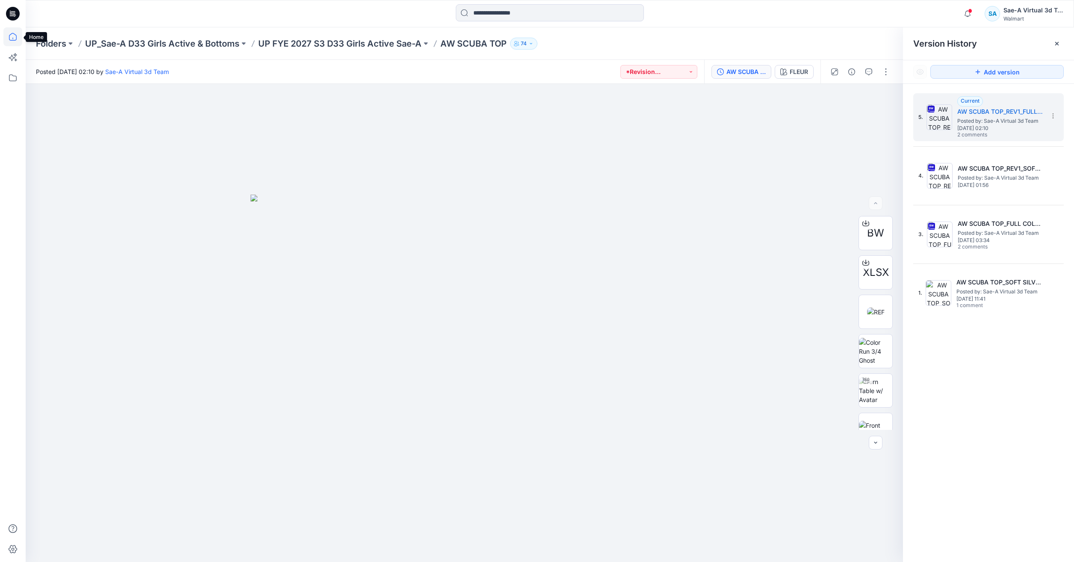
click at [9, 35] on icon at bounding box center [12, 36] width 19 height 19
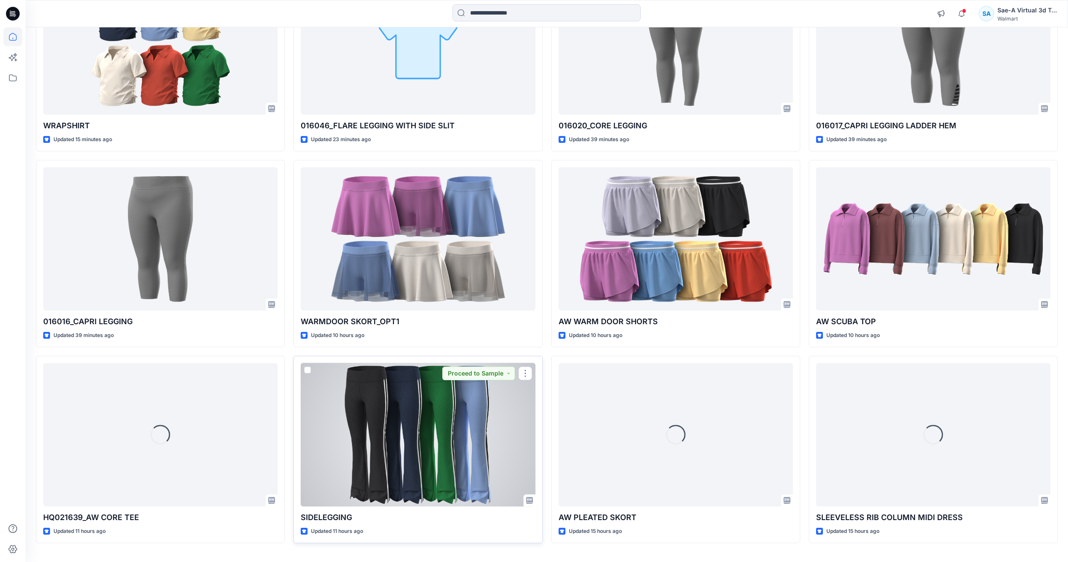
scroll to position [171, 0]
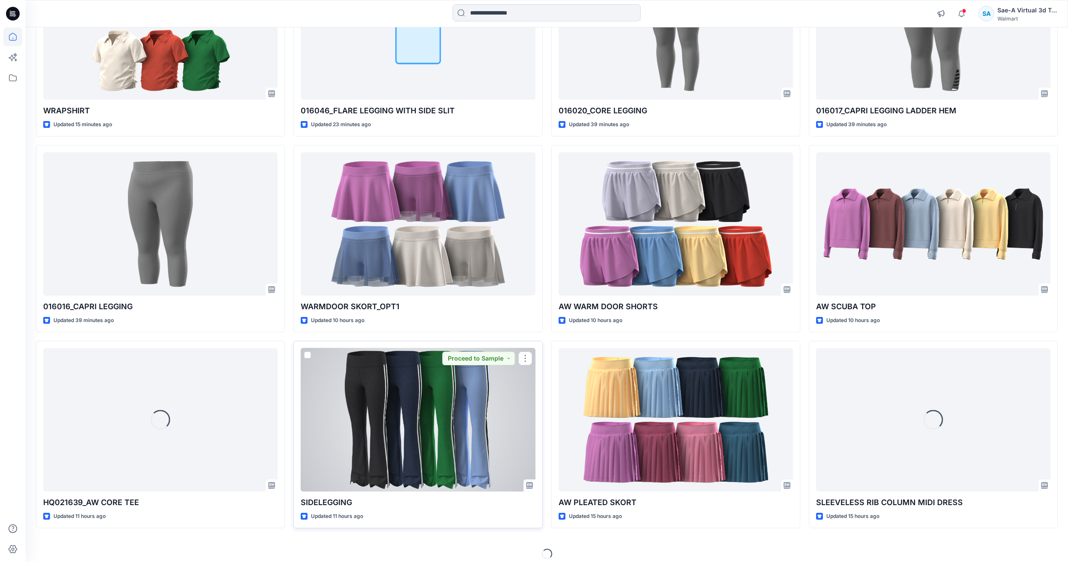
click at [451, 432] on div at bounding box center [418, 419] width 234 height 143
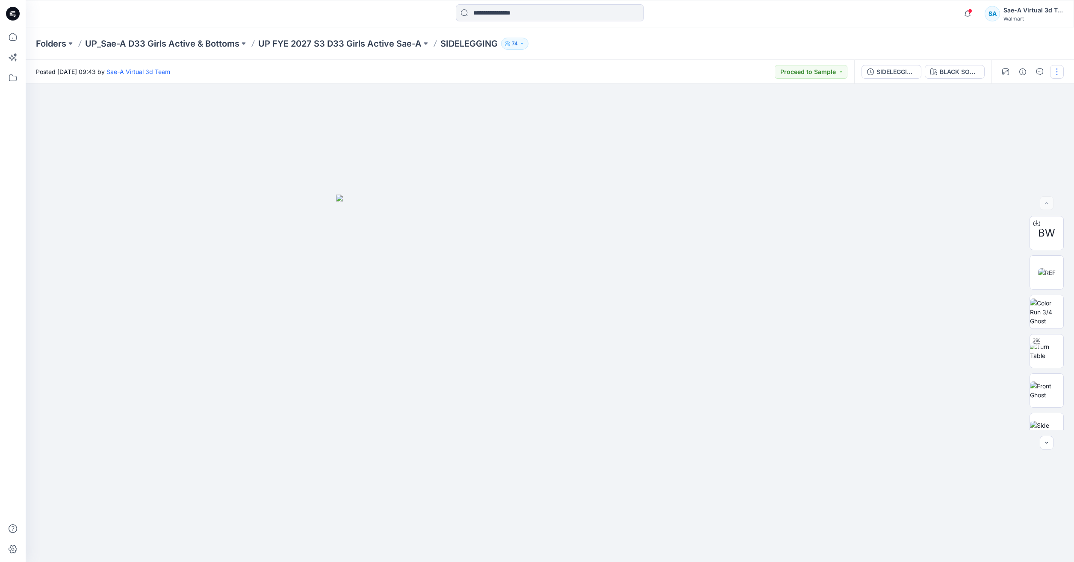
click at [1051, 71] on button "button" at bounding box center [1057, 72] width 14 height 14
click at [1002, 112] on p "Edit" at bounding box center [1002, 115] width 11 height 9
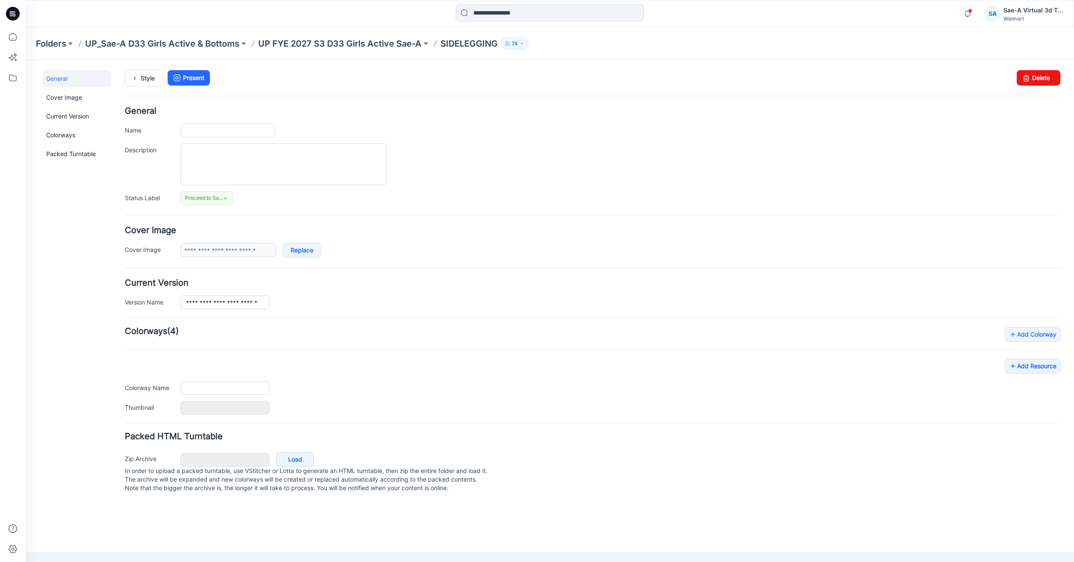
type input "**********"
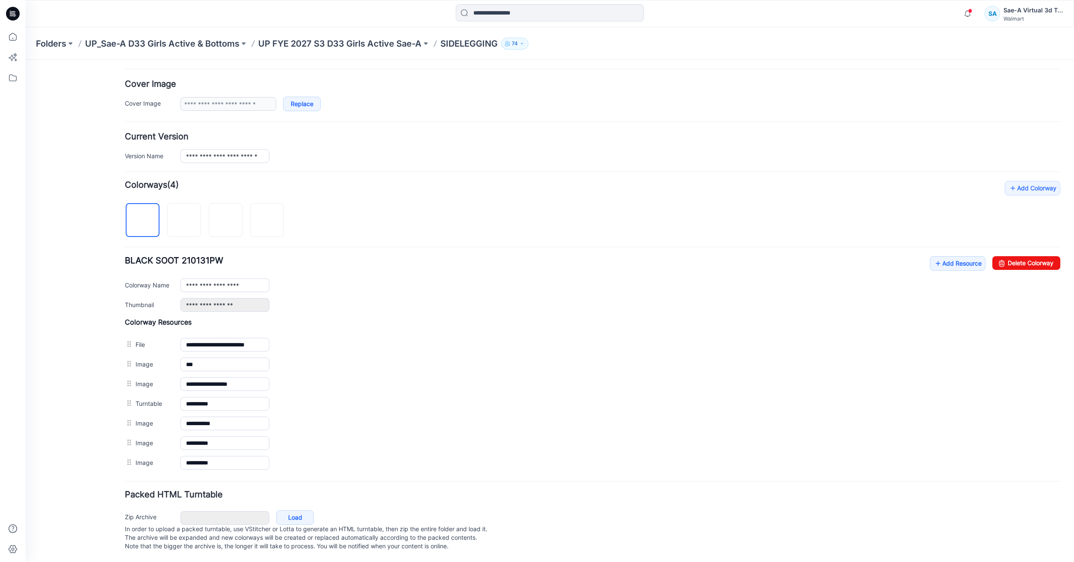
scroll to position [155, 0]
click at [1010, 286] on div "**********" at bounding box center [592, 284] width 935 height 56
click at [959, 258] on link "Add Resource" at bounding box center [958, 263] width 56 height 15
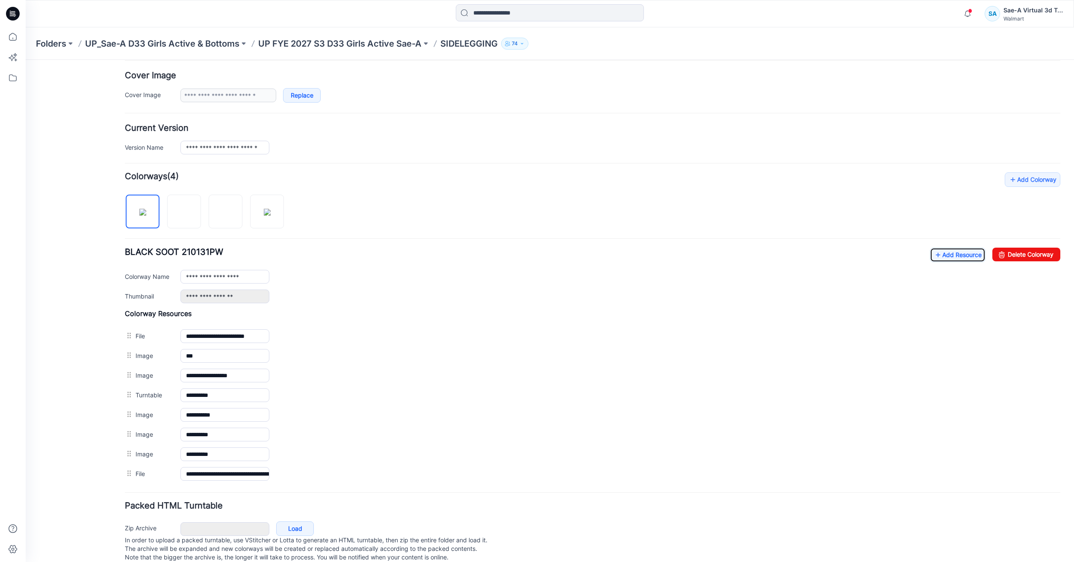
scroll to position [0, 0]
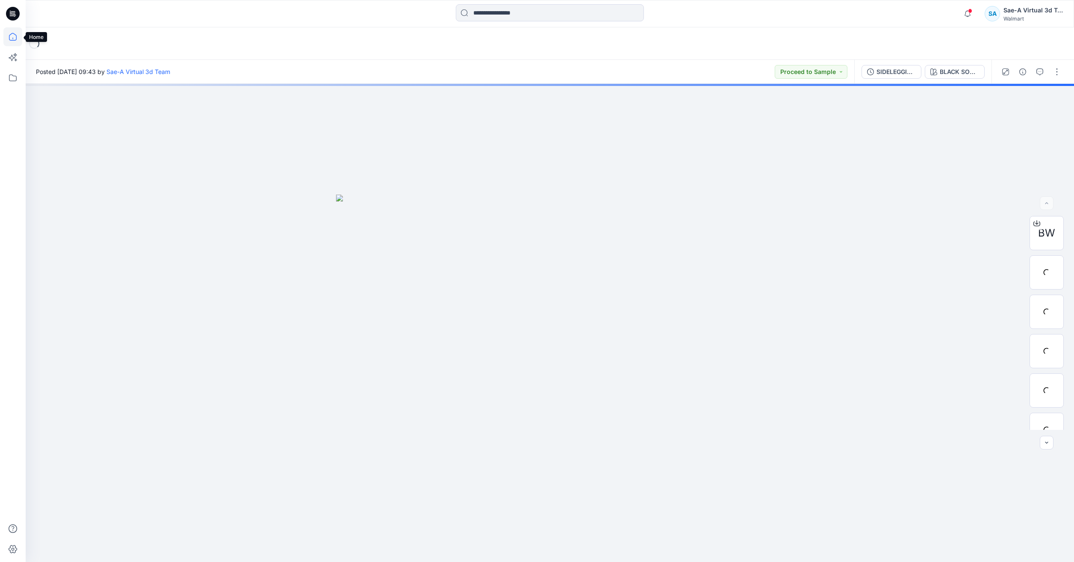
click at [14, 38] on icon at bounding box center [12, 36] width 19 height 19
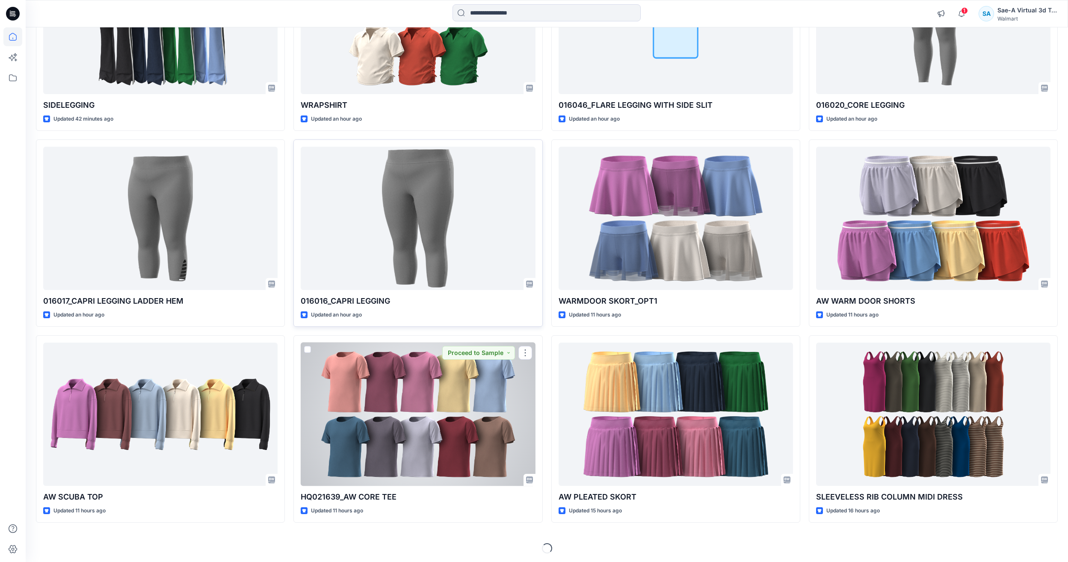
scroll to position [178, 0]
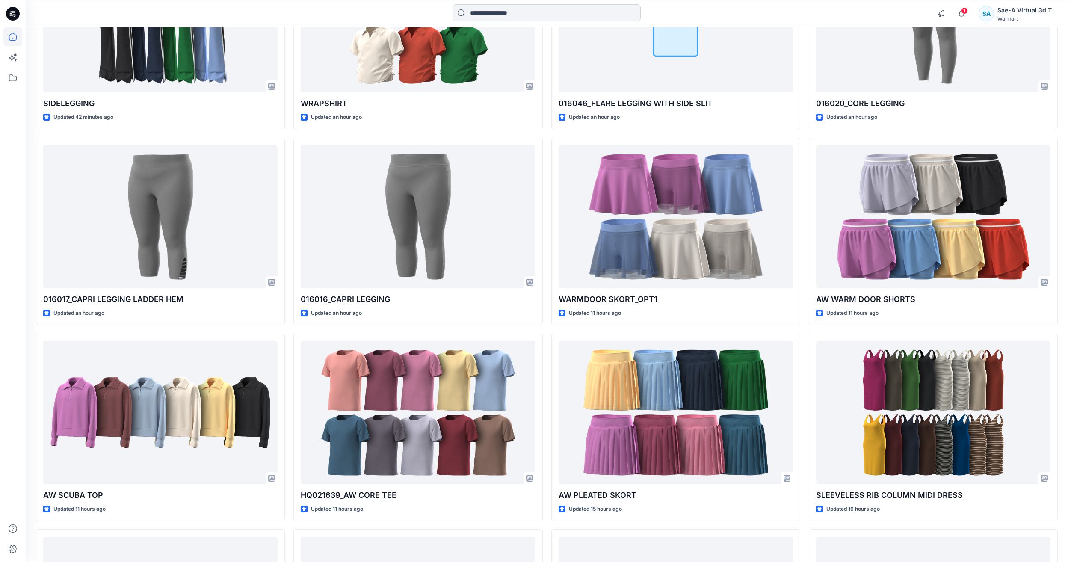
click at [549, 9] on input at bounding box center [546, 12] width 188 height 17
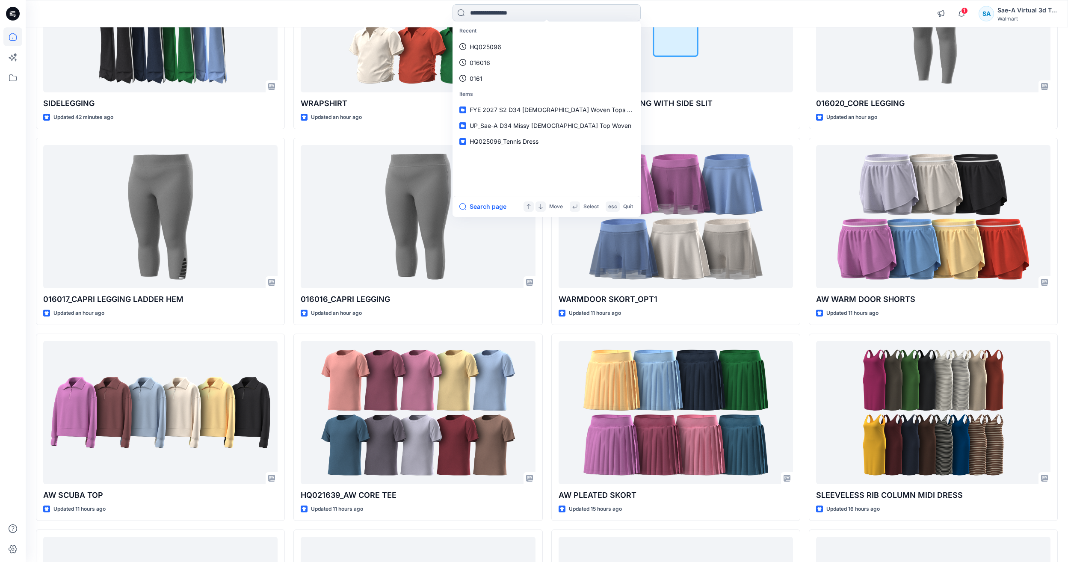
click at [555, 17] on input at bounding box center [546, 12] width 188 height 17
paste input "**********"
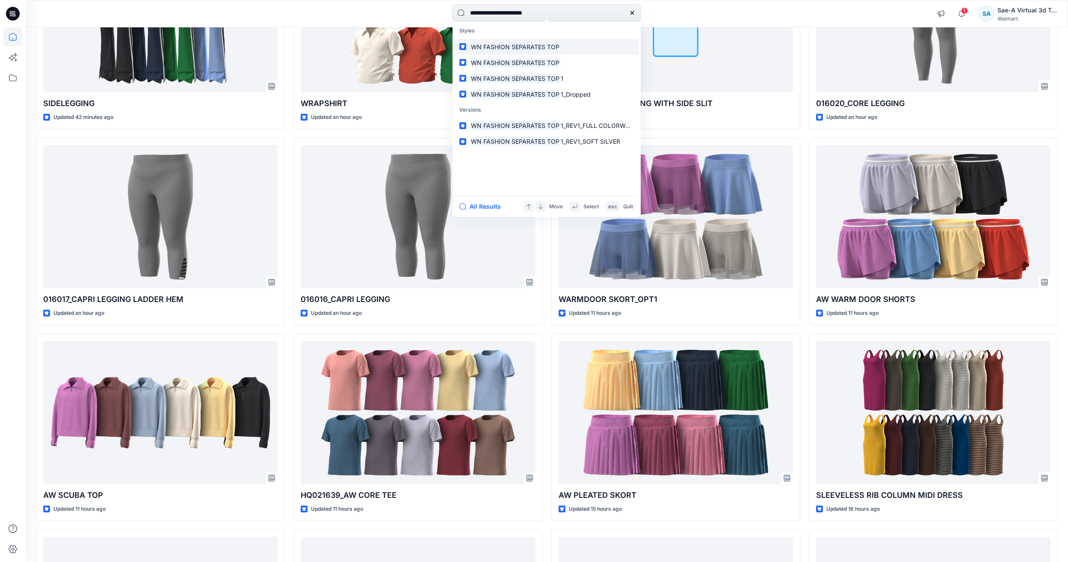
type input "**********"
click at [523, 47] on mark "WN FASHION SEPARATES TOP" at bounding box center [514, 47] width 91 height 10
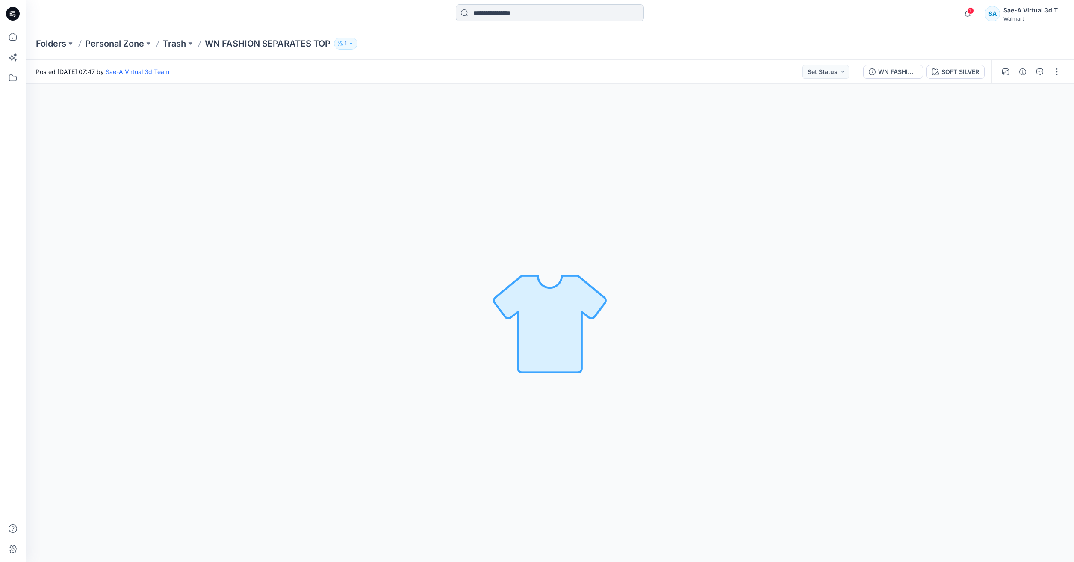
drag, startPoint x: 514, startPoint y: 10, endPoint x: 514, endPoint y: 18, distance: 8.1
click at [515, 10] on input at bounding box center [550, 12] width 188 height 17
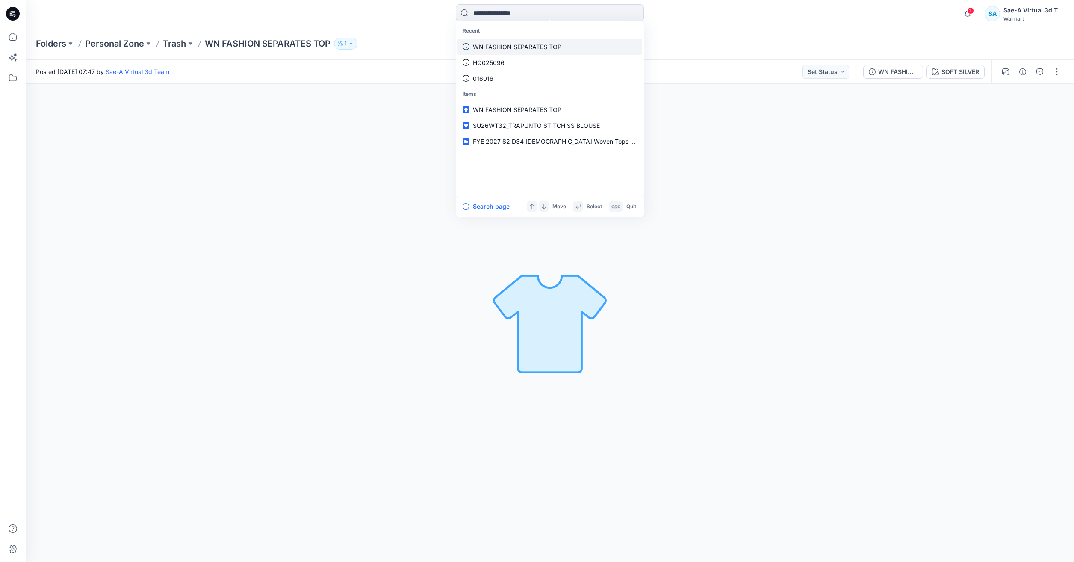
click at [505, 51] on link "WN FASHION SEPARATES TOP" at bounding box center [549, 47] width 185 height 16
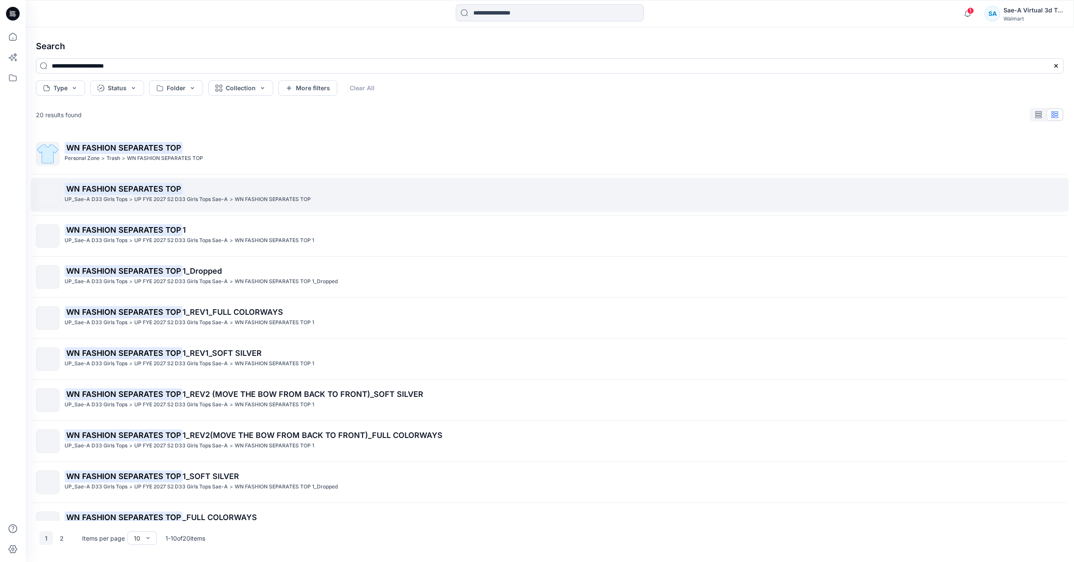
click at [195, 201] on p "UP FYE 2027 S2 D33 Girls Tops Sae-A" at bounding box center [181, 199] width 94 height 9
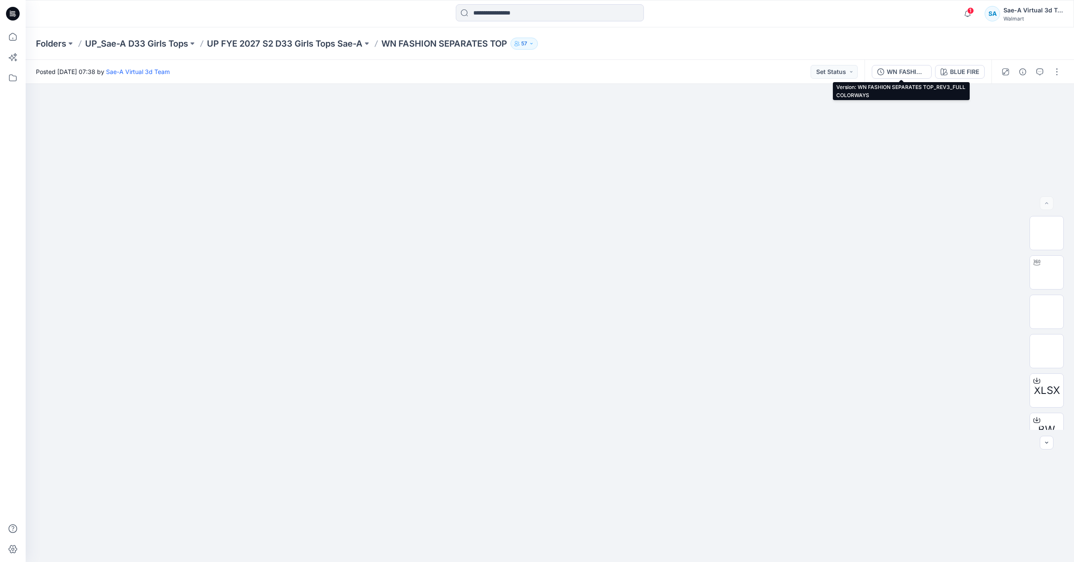
click at [899, 74] on div "WN FASHION SEPARATES TOP_REV3_FULL COLORWAYS" at bounding box center [906, 71] width 39 height 9
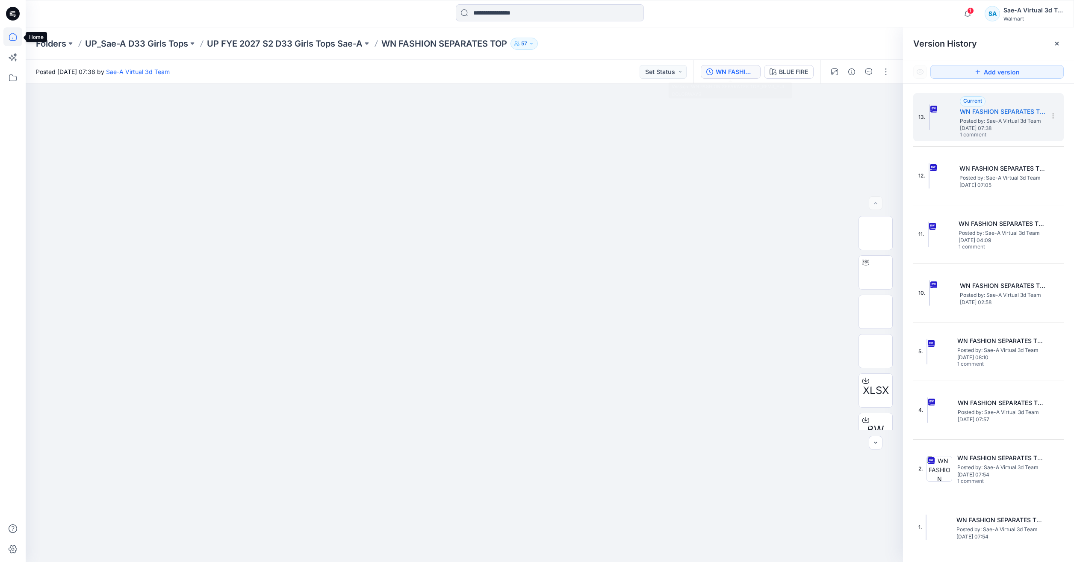
click at [15, 34] on icon at bounding box center [13, 37] width 8 height 8
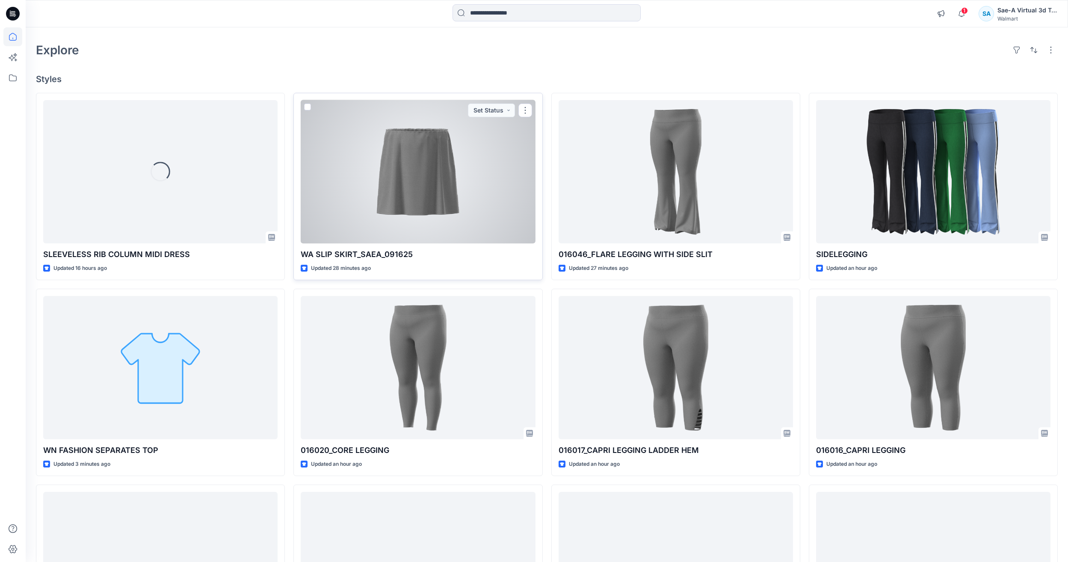
scroll to position [43, 0]
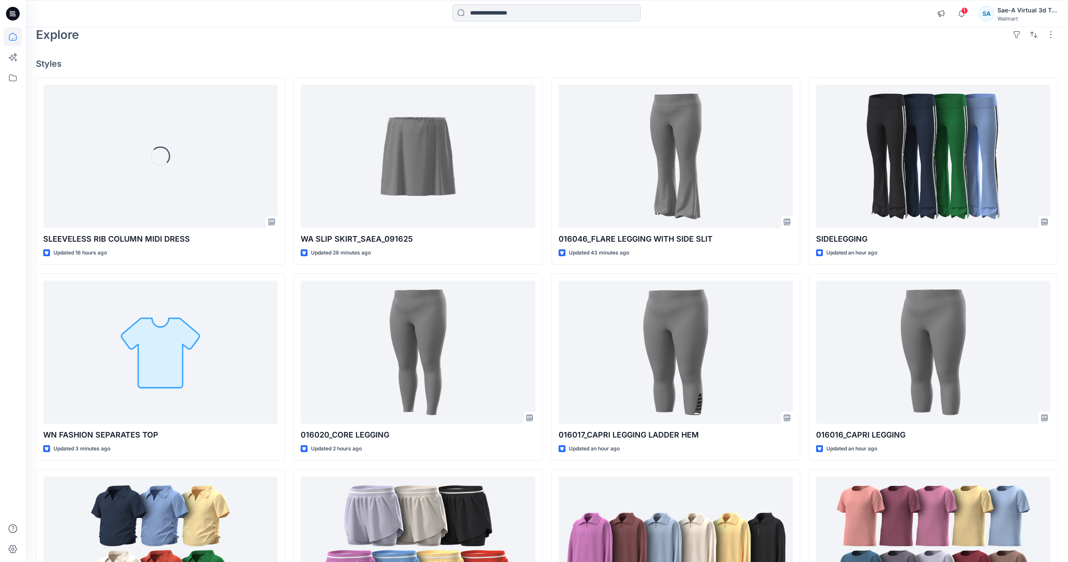
click at [580, 11] on input at bounding box center [546, 12] width 188 height 17
